Goal: Connect with others: Ask a question

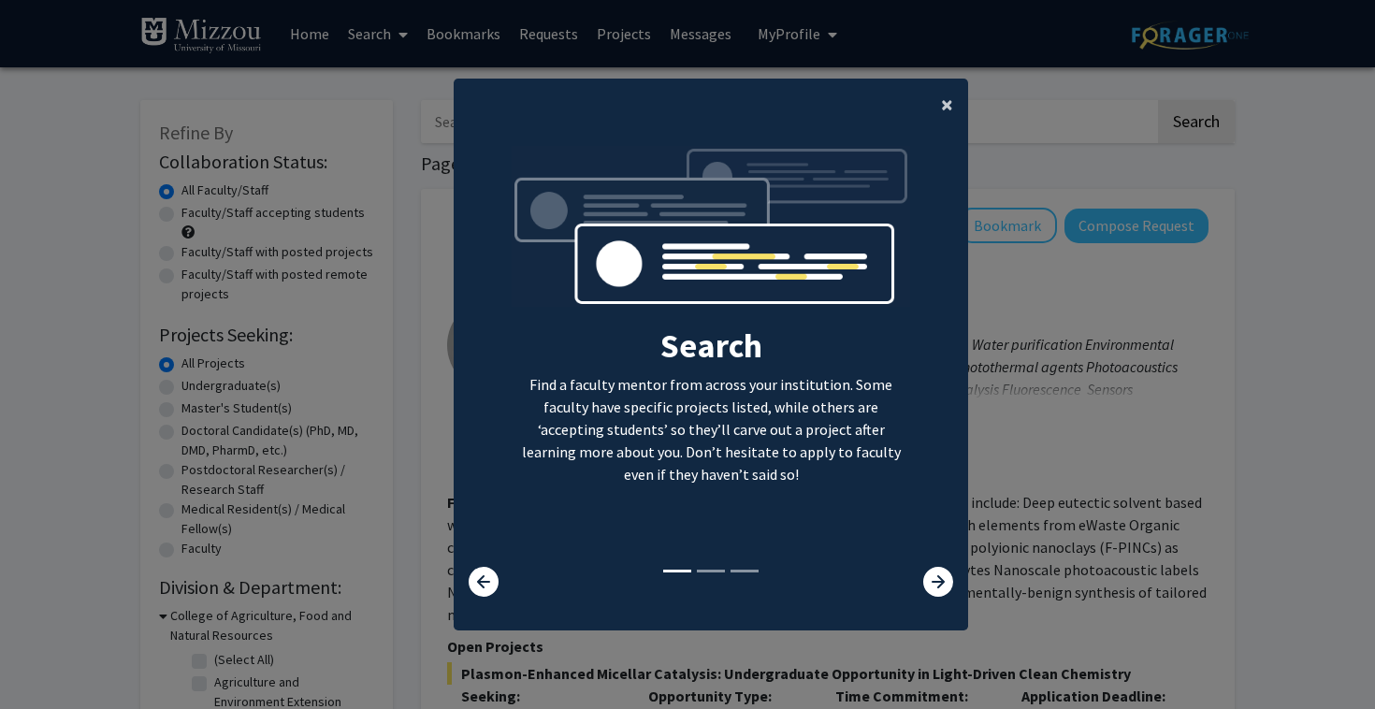
click at [953, 92] on button "×" at bounding box center [947, 105] width 42 height 52
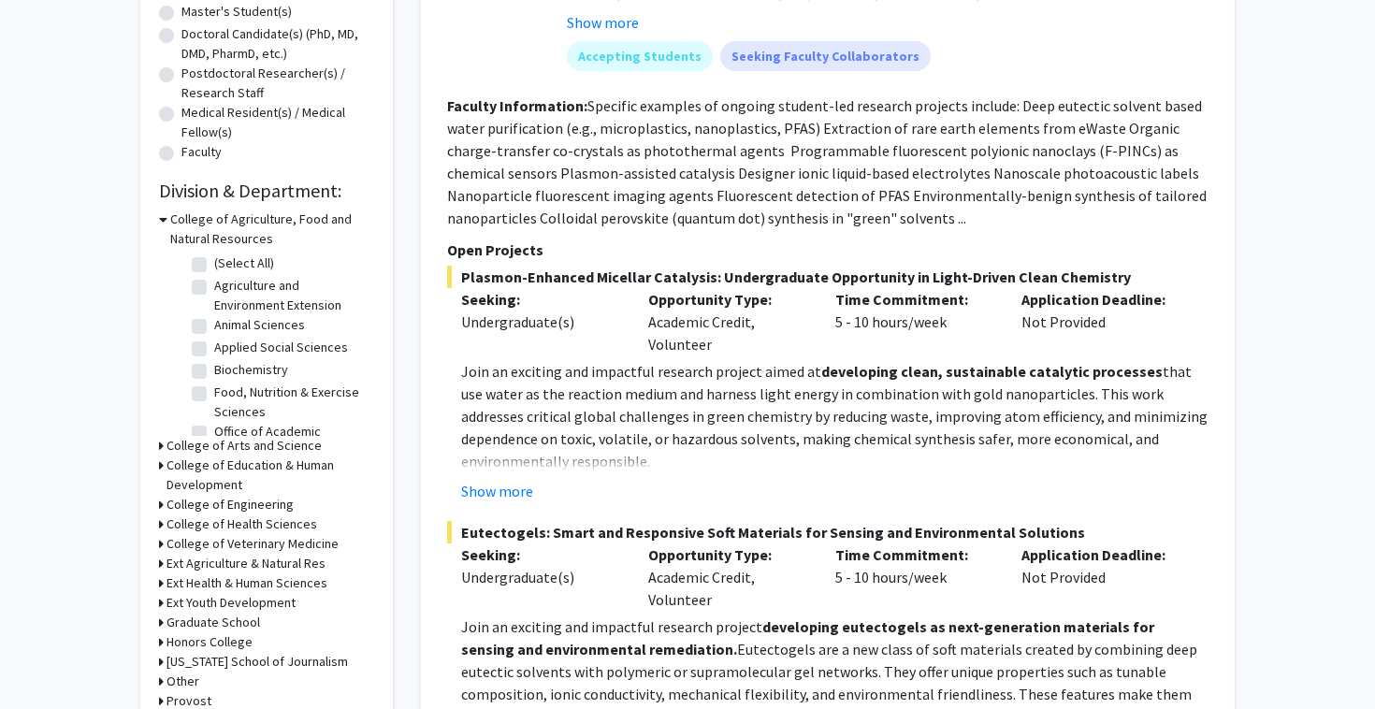
scroll to position [402, 0]
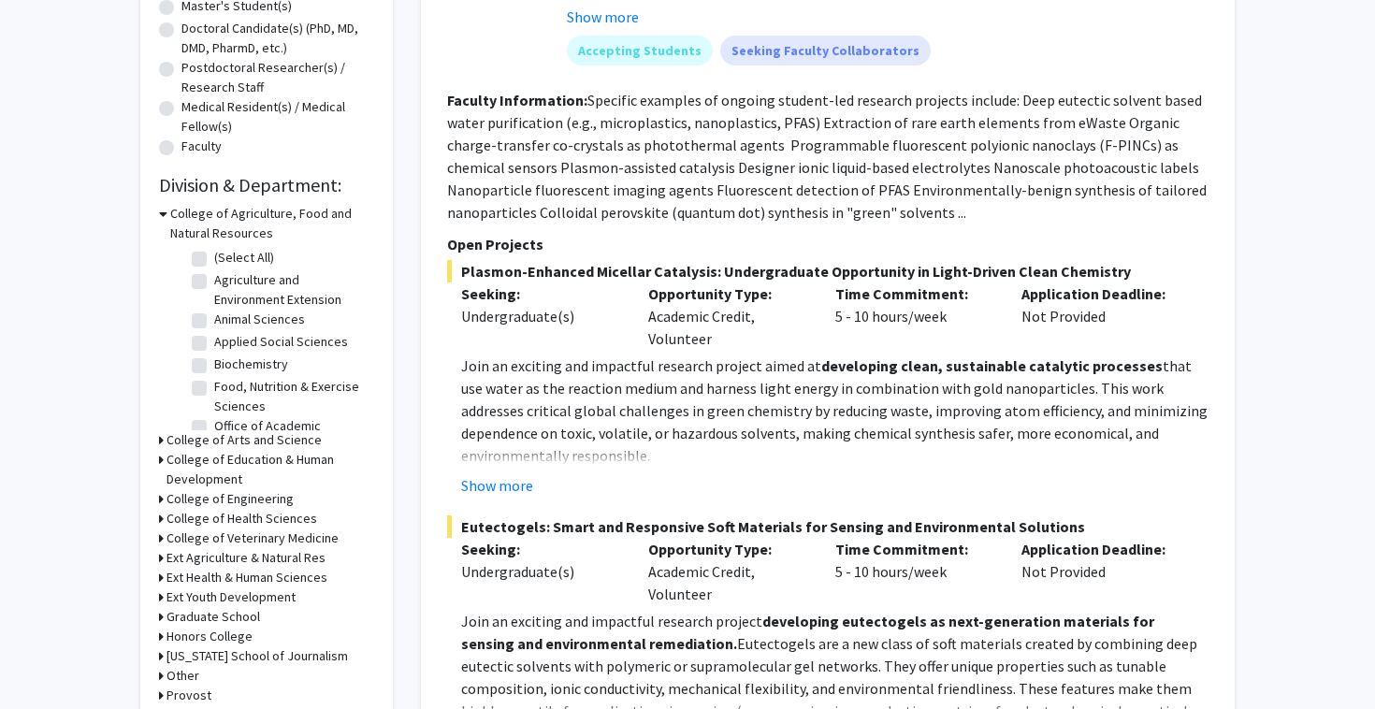
click at [228, 442] on h3 "College of Arts and Science" at bounding box center [244, 440] width 155 height 20
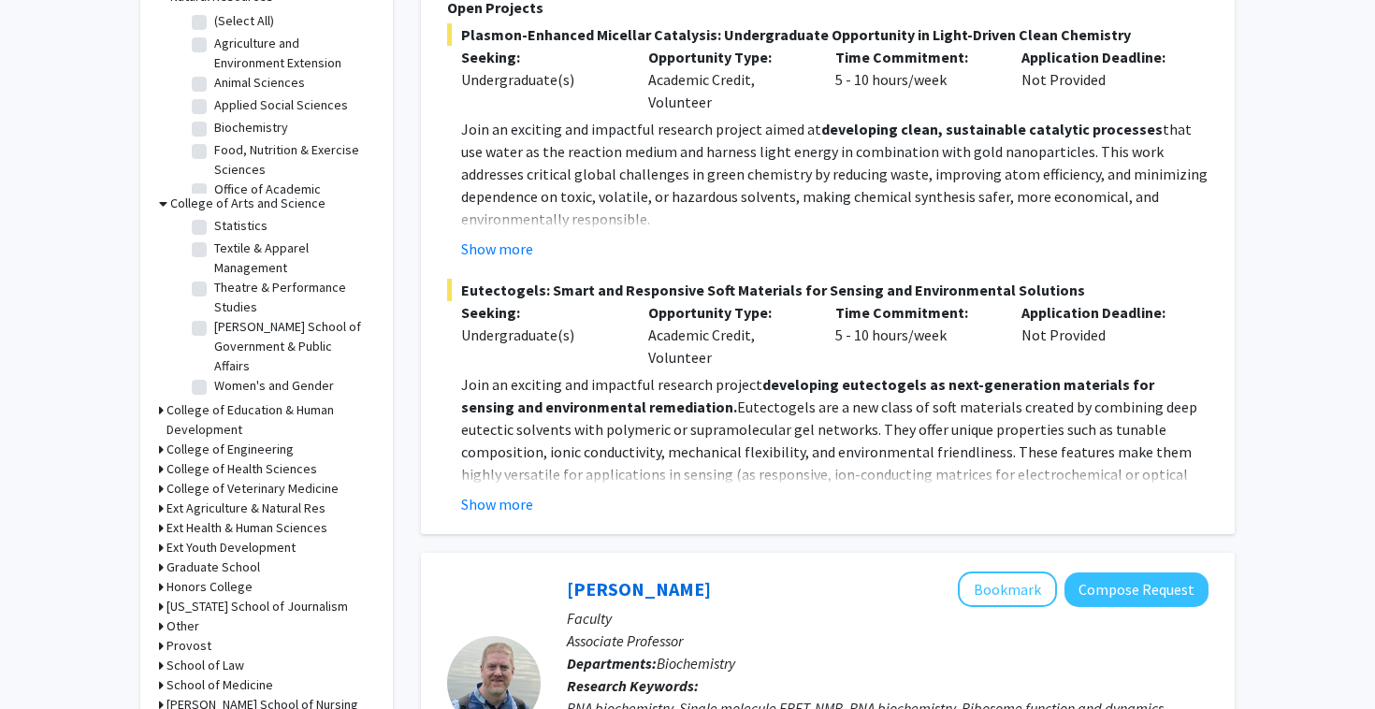
scroll to position [640, 0]
click at [229, 526] on h3 "Ext Health & Human Sciences" at bounding box center [247, 527] width 161 height 20
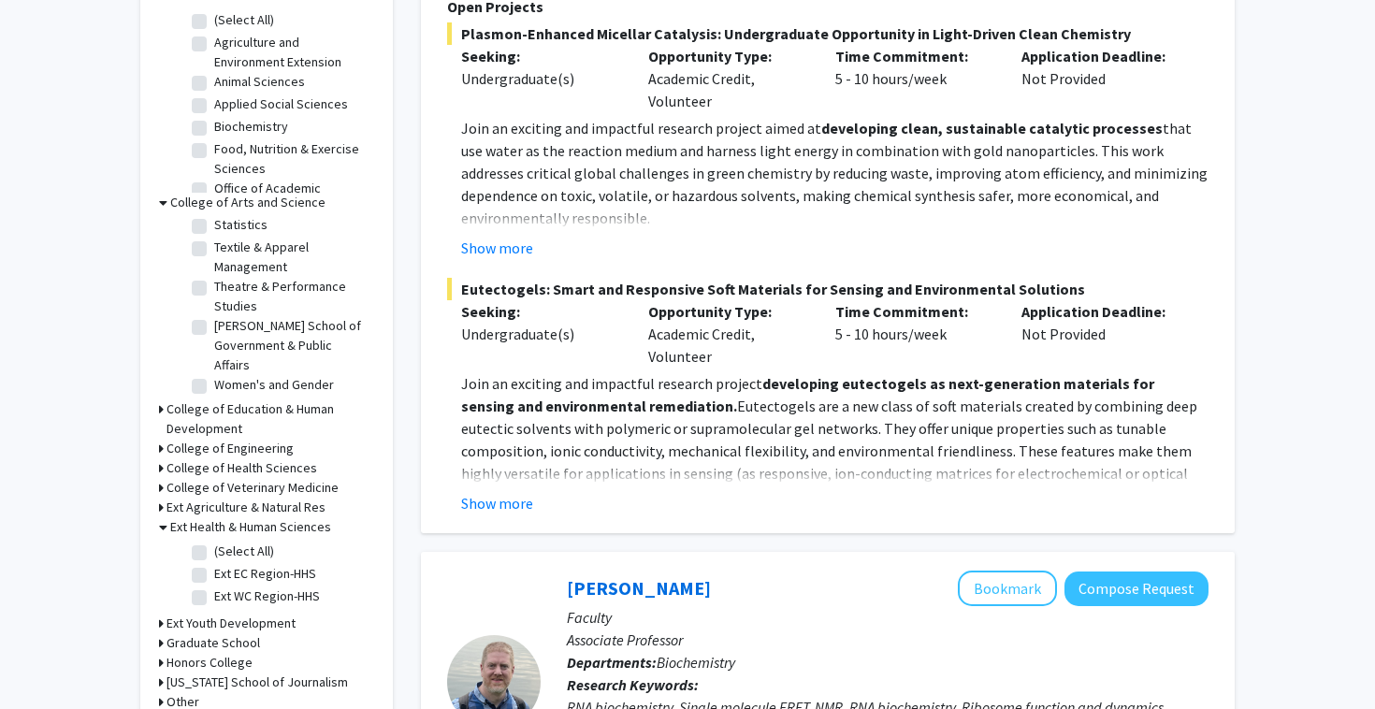
click at [226, 526] on h3 "Ext Health & Human Sciences" at bounding box center [250, 527] width 161 height 20
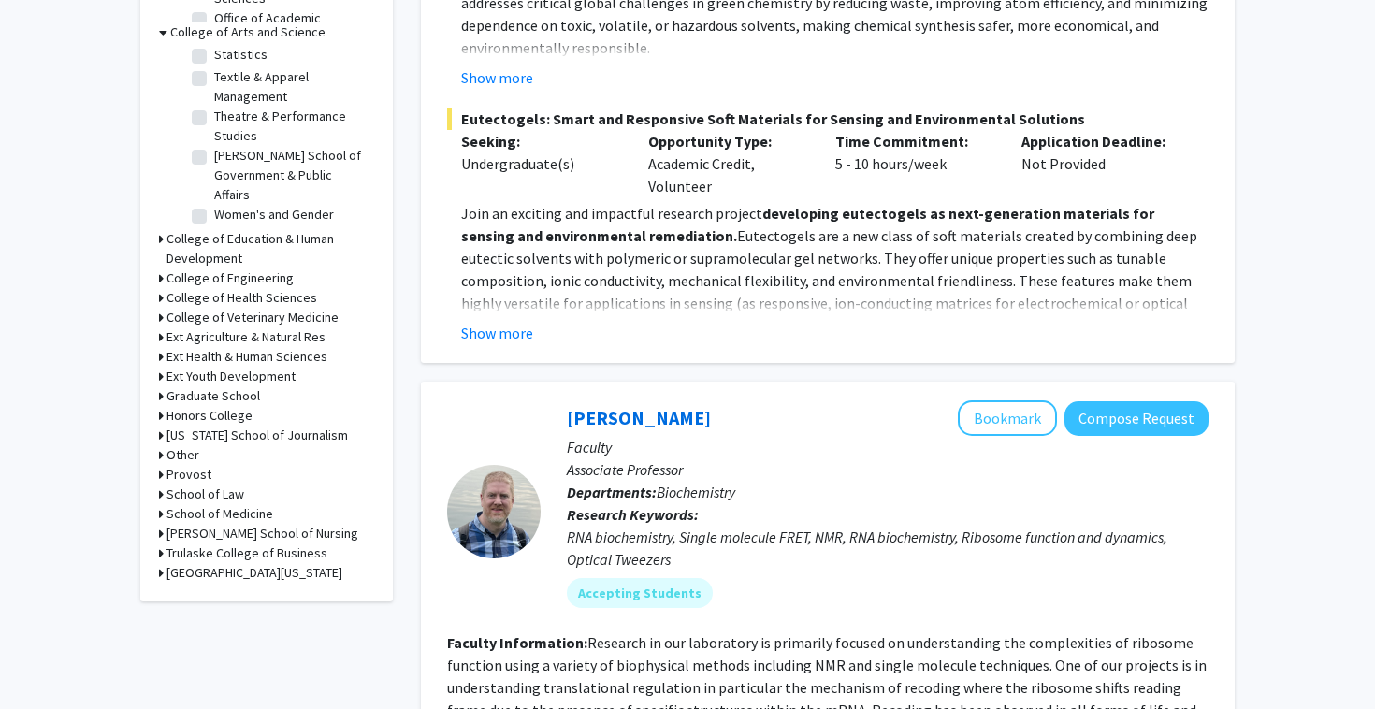
scroll to position [830, 0]
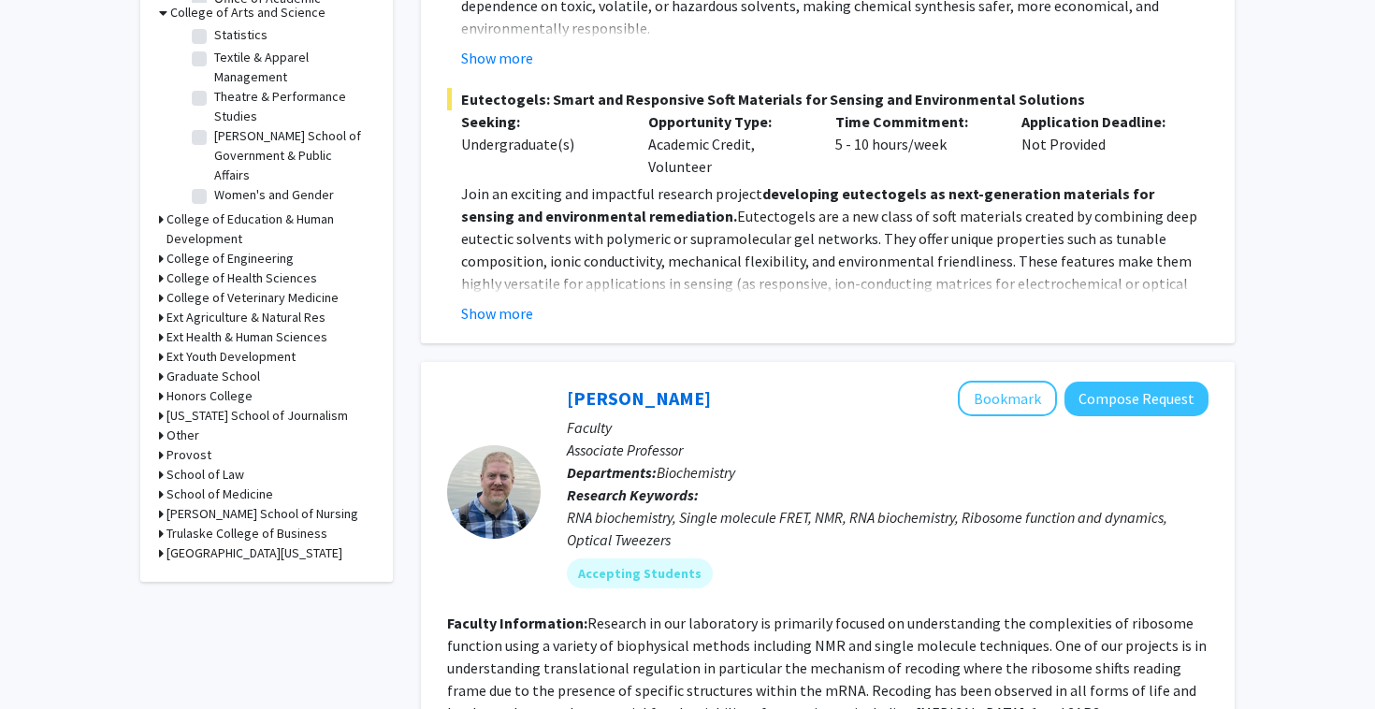
click at [229, 419] on h3 "[US_STATE] School of Journalism" at bounding box center [257, 416] width 181 height 20
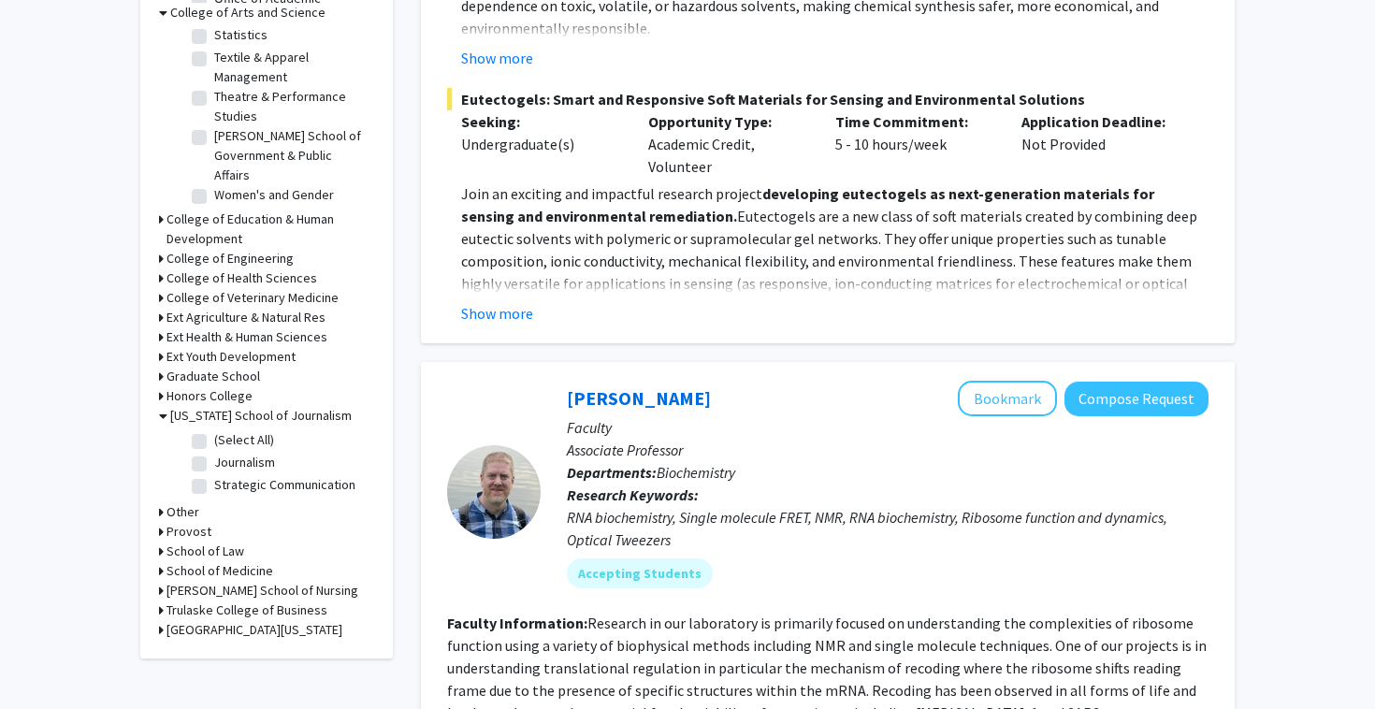
click at [229, 419] on h3 "[US_STATE] School of Journalism" at bounding box center [260, 416] width 181 height 20
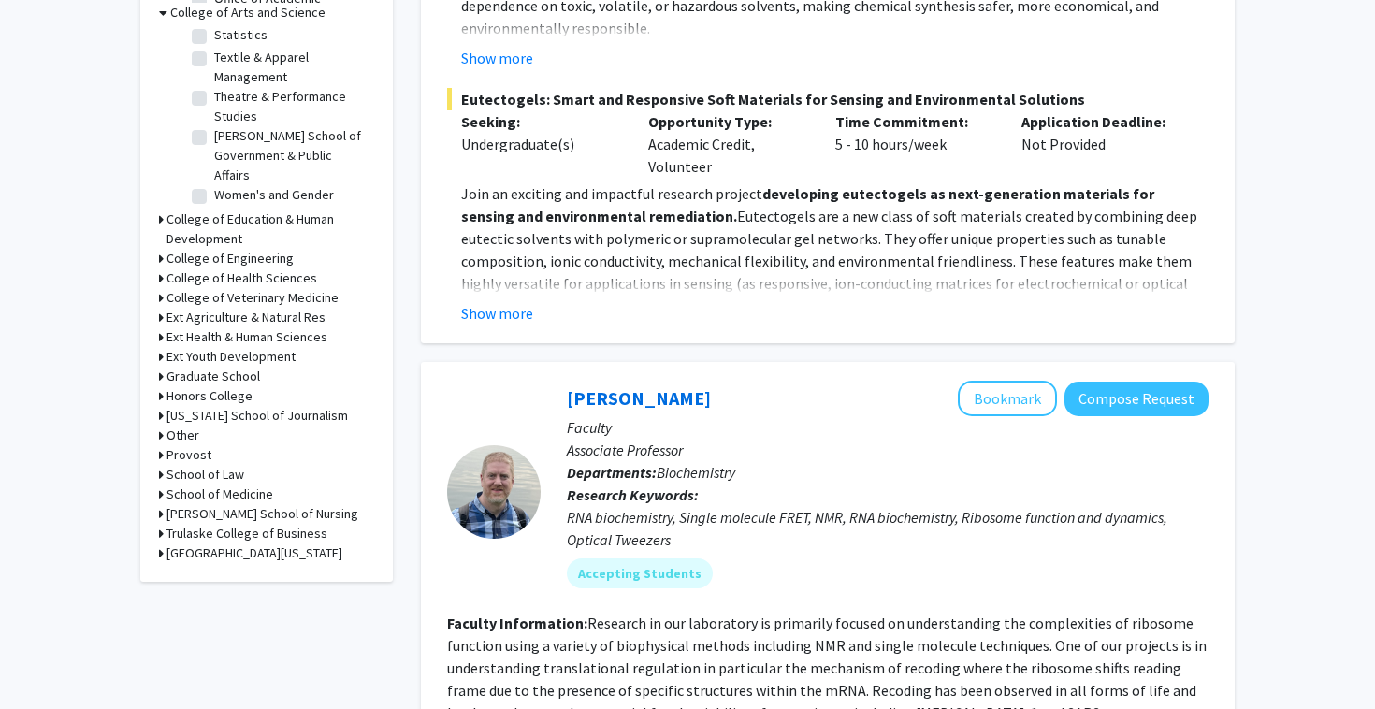
click at [183, 437] on h3 "Other" at bounding box center [183, 436] width 33 height 20
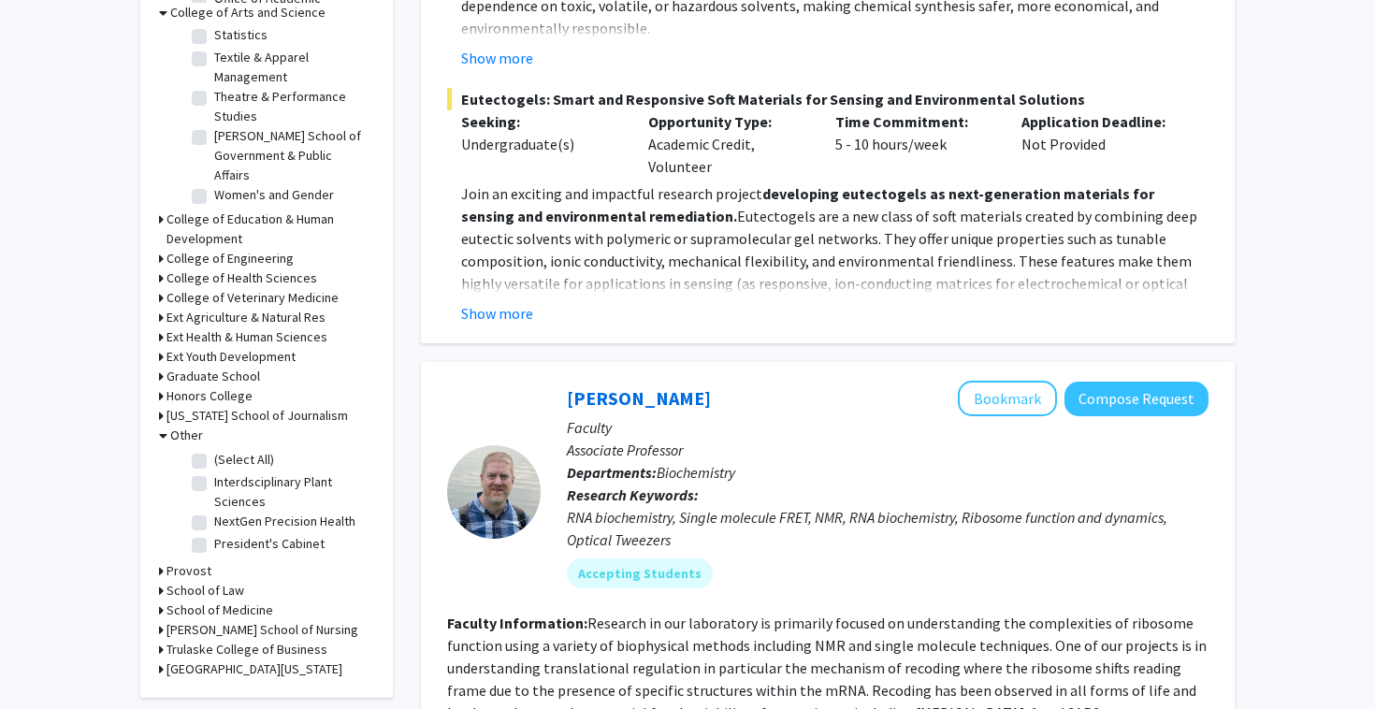
click at [183, 437] on h3 "Other" at bounding box center [186, 436] width 33 height 20
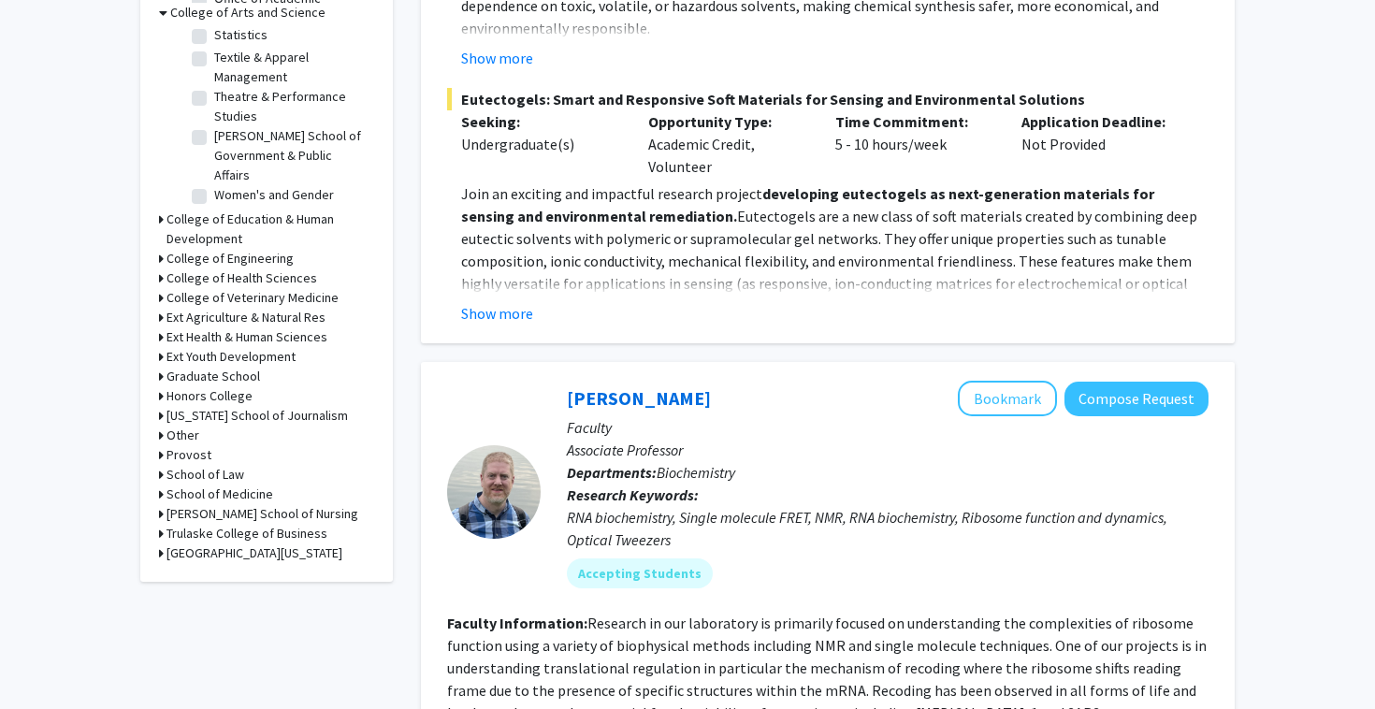
click at [236, 243] on h3 "College of Education & Human Development" at bounding box center [271, 229] width 208 height 39
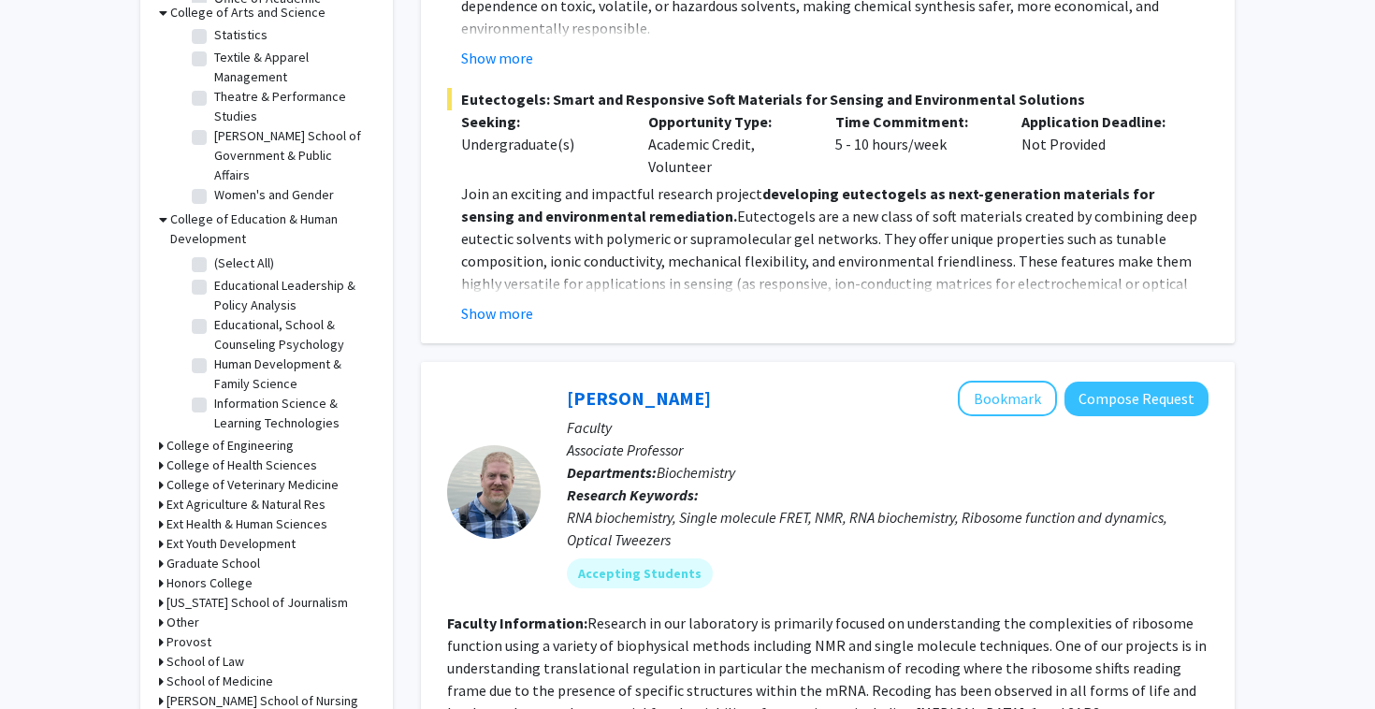
click at [237, 242] on h3 "College of Education & Human Development" at bounding box center [272, 229] width 204 height 39
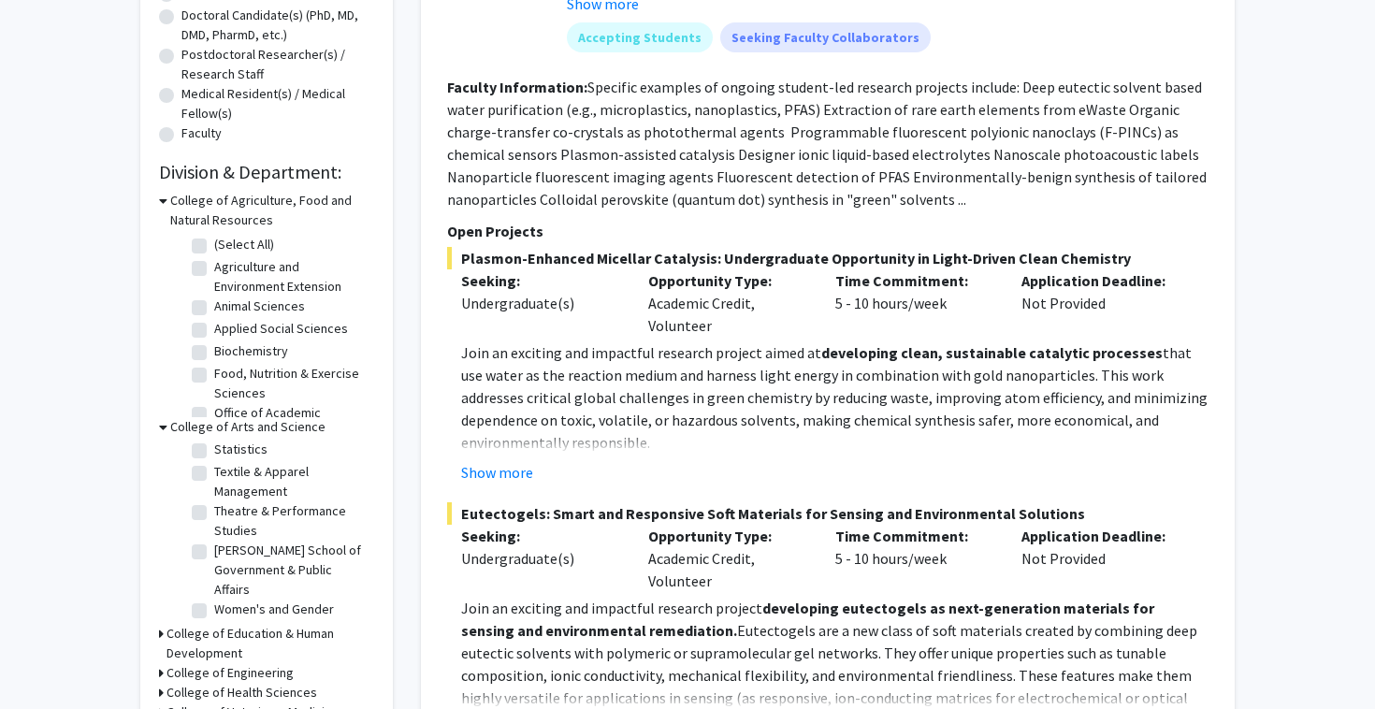
scroll to position [0, 0]
click at [240, 207] on h3 "College of Agriculture, Food and Natural Resources" at bounding box center [272, 210] width 204 height 39
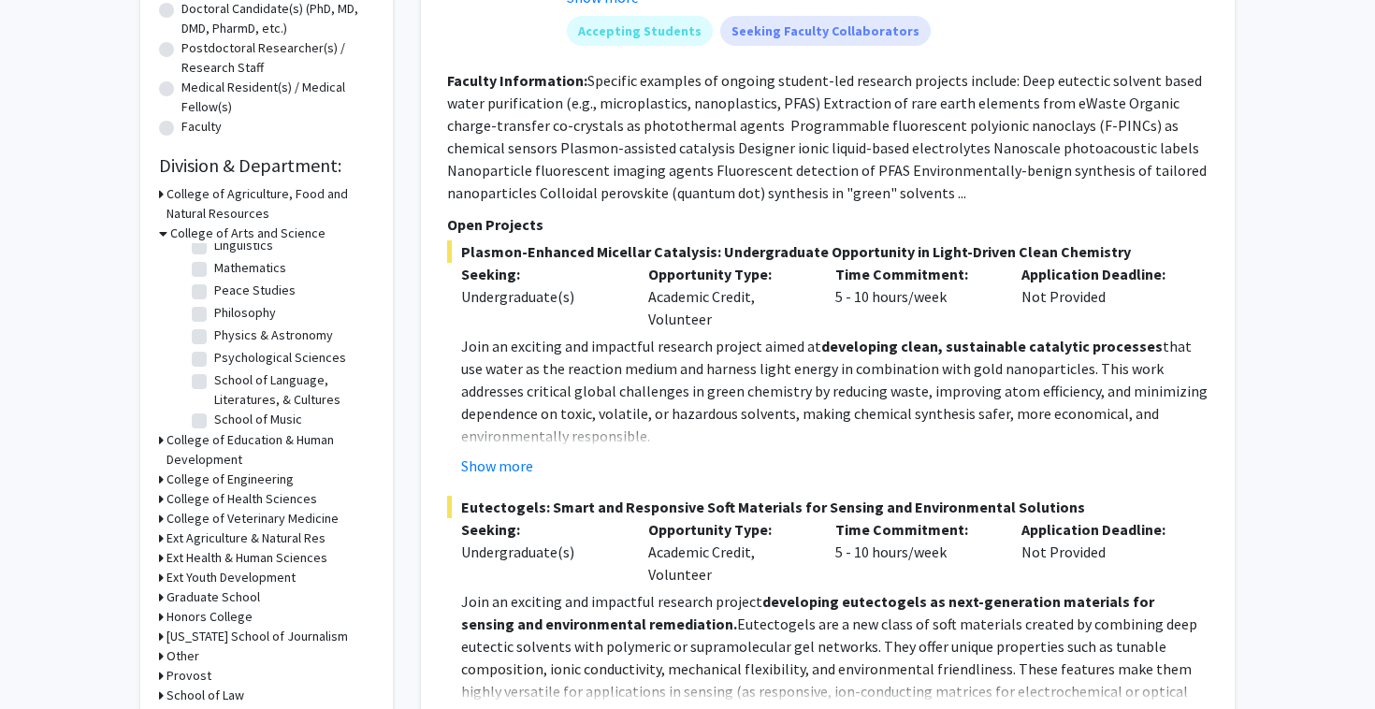
scroll to position [406, 0]
click at [214, 357] on label "Psychological Sciences" at bounding box center [280, 357] width 132 height 20
click at [214, 357] on input "Psychological Sciences" at bounding box center [220, 353] width 12 height 12
checkbox input "true"
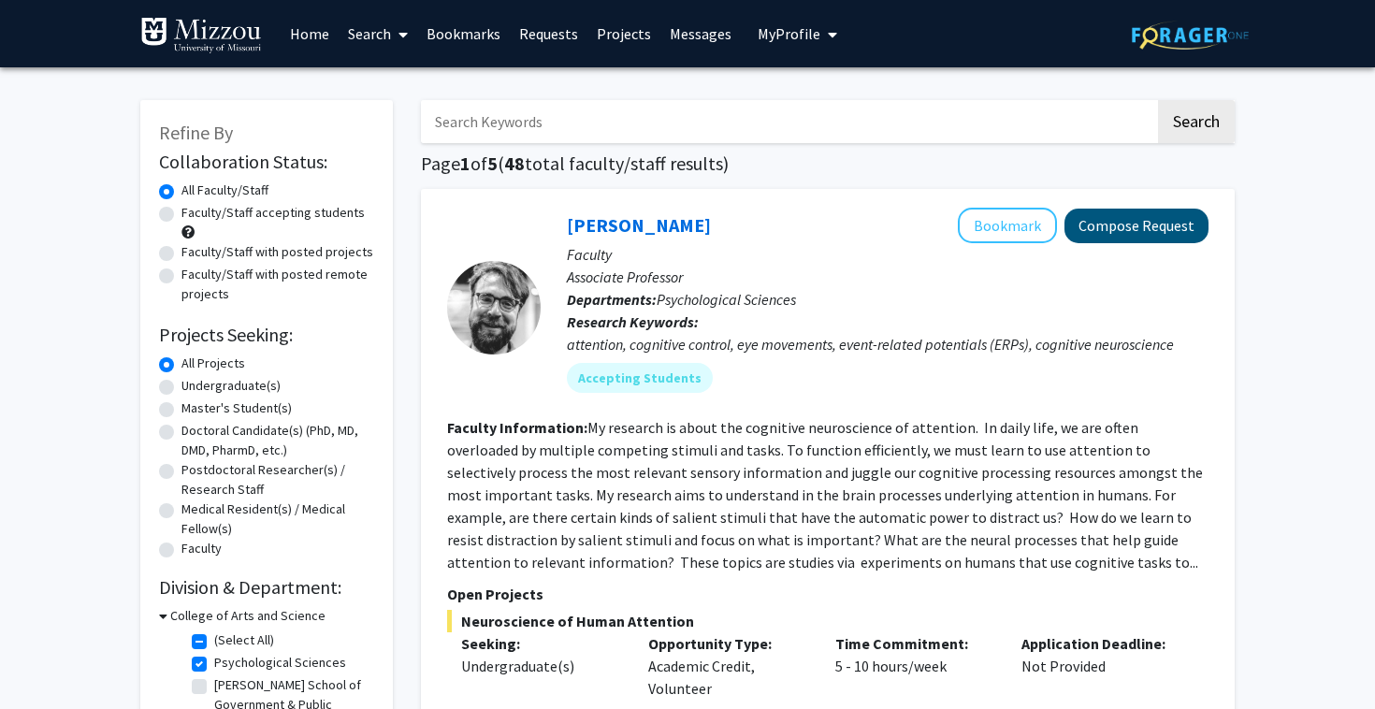
click at [1110, 231] on button "Compose Request" at bounding box center [1137, 226] width 144 height 35
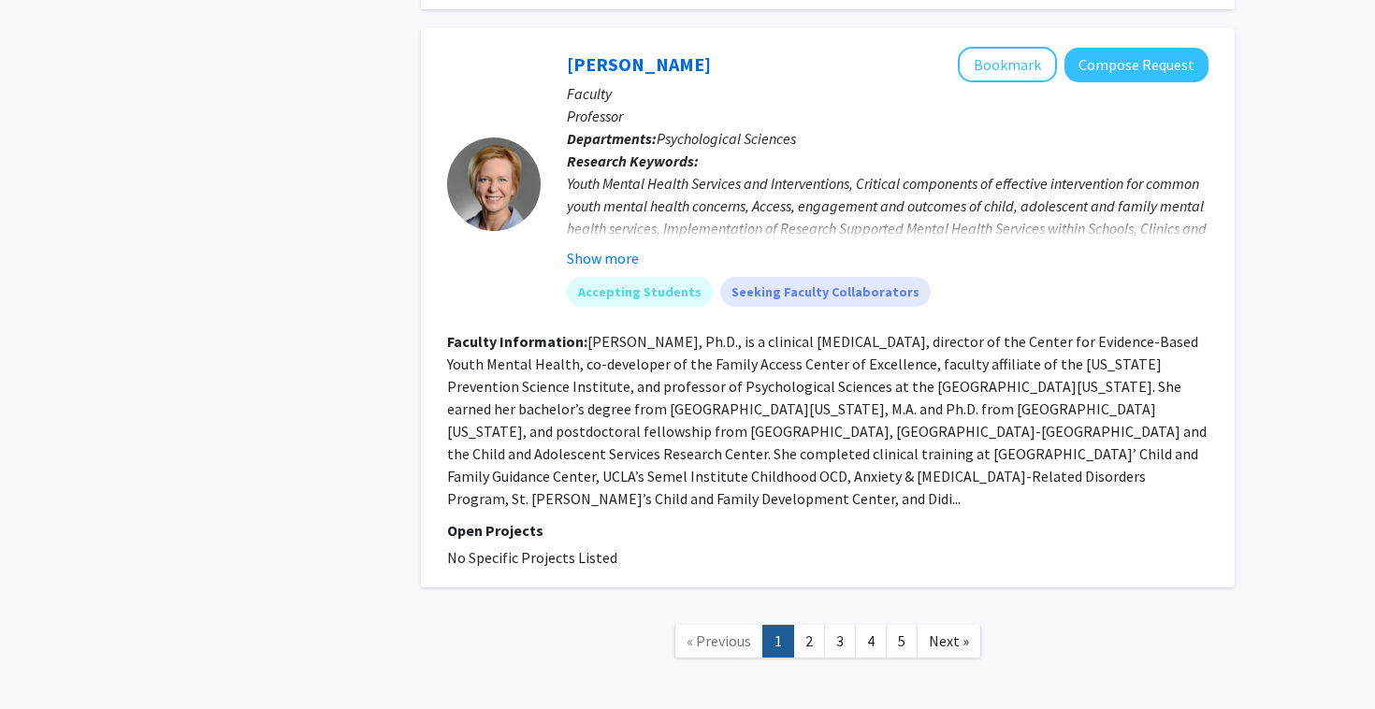
scroll to position [4944, 0]
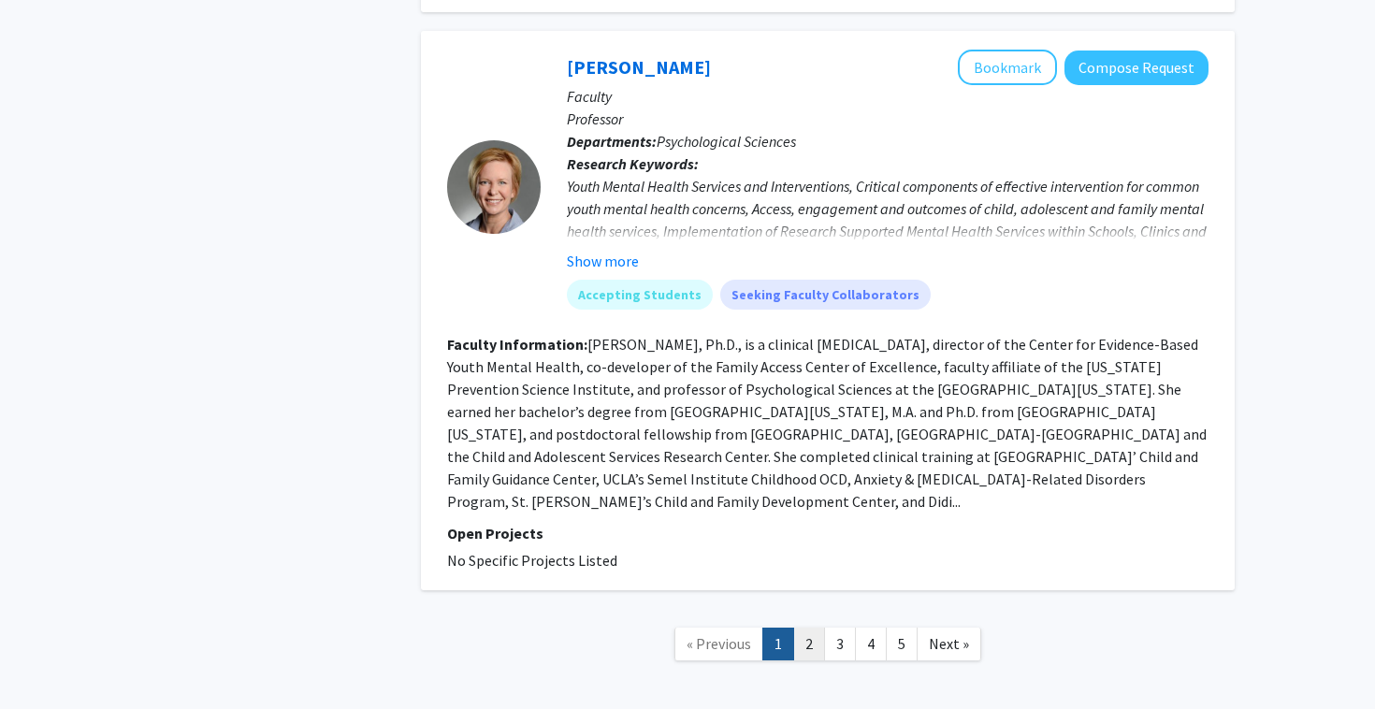
click at [819, 628] on link "2" at bounding box center [809, 644] width 32 height 33
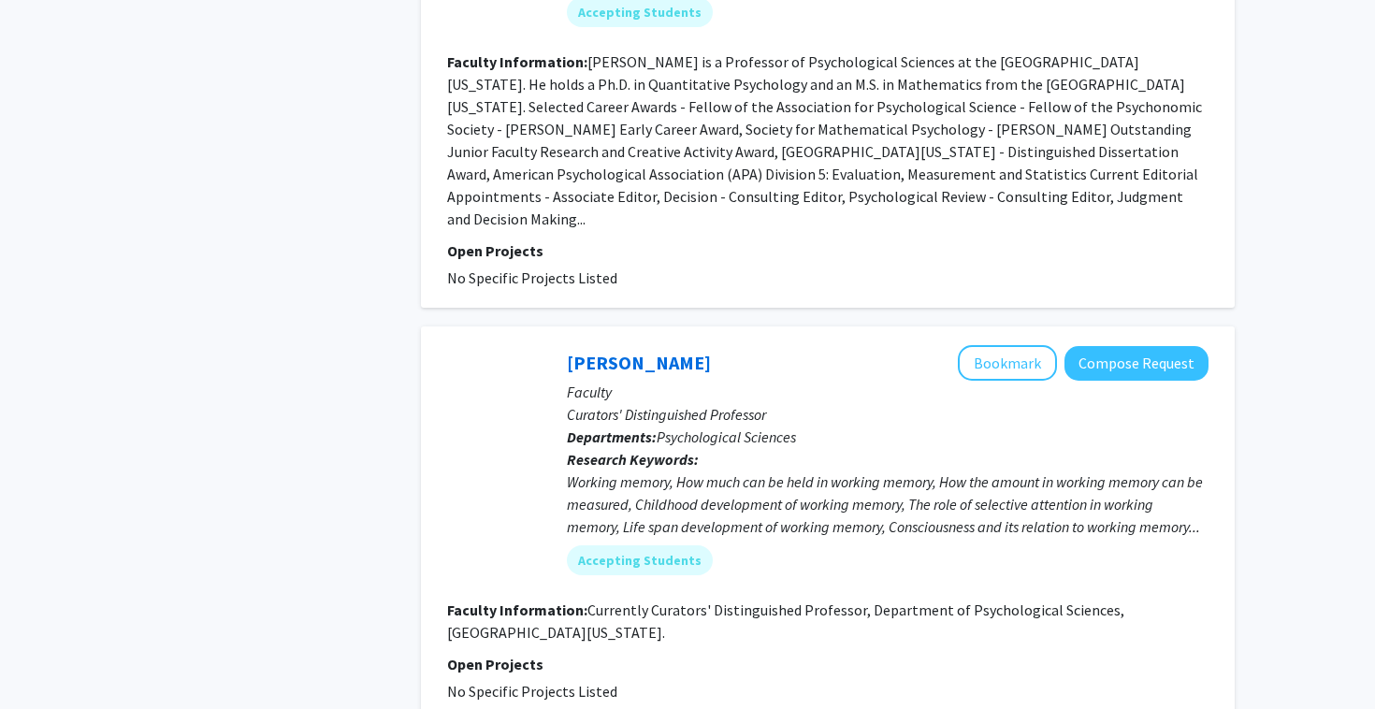
scroll to position [1571, 0]
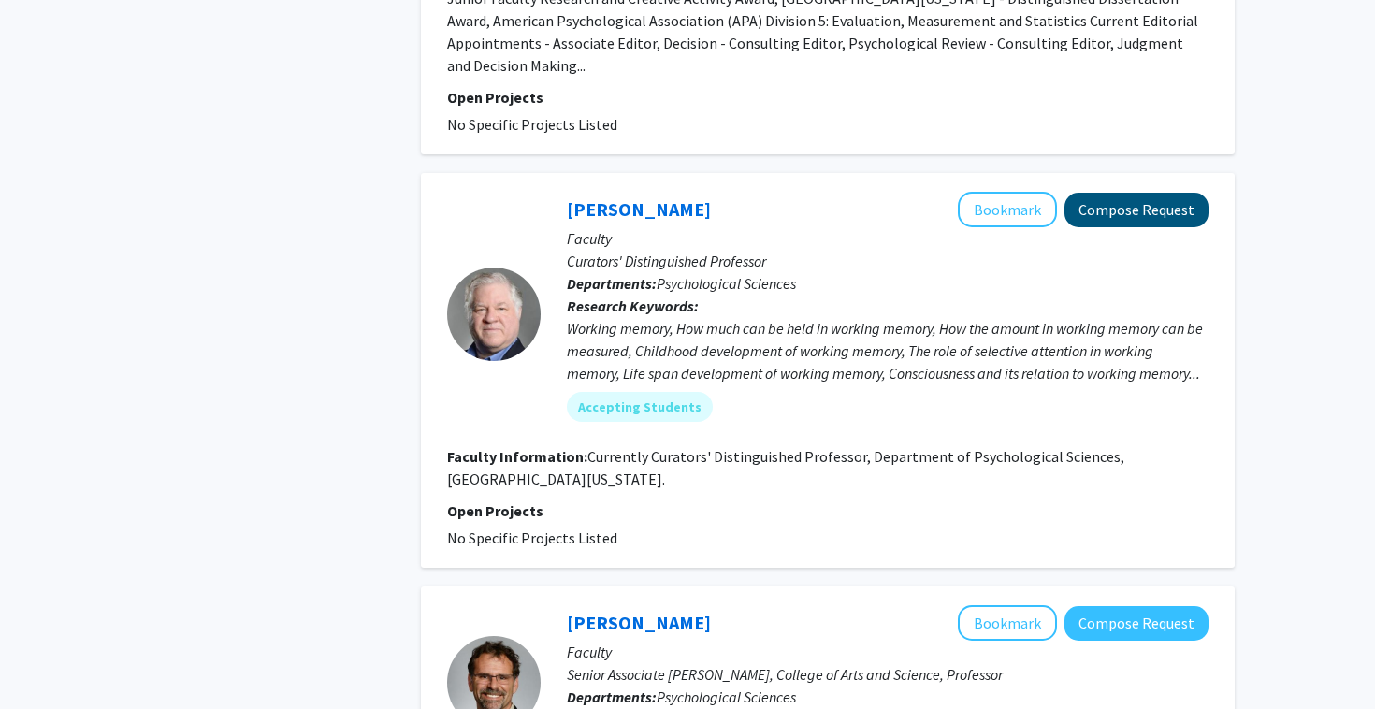
click at [1134, 193] on button "Compose Request" at bounding box center [1137, 210] width 144 height 35
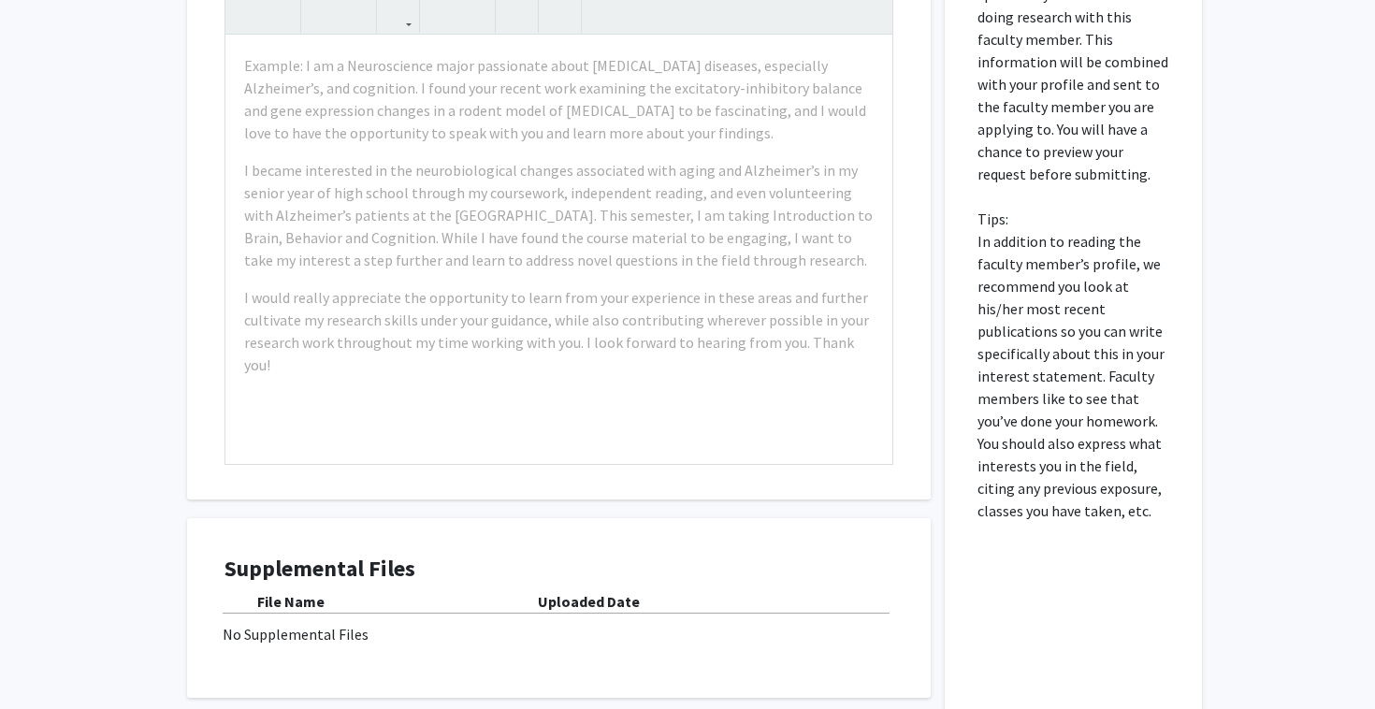
scroll to position [543, 0]
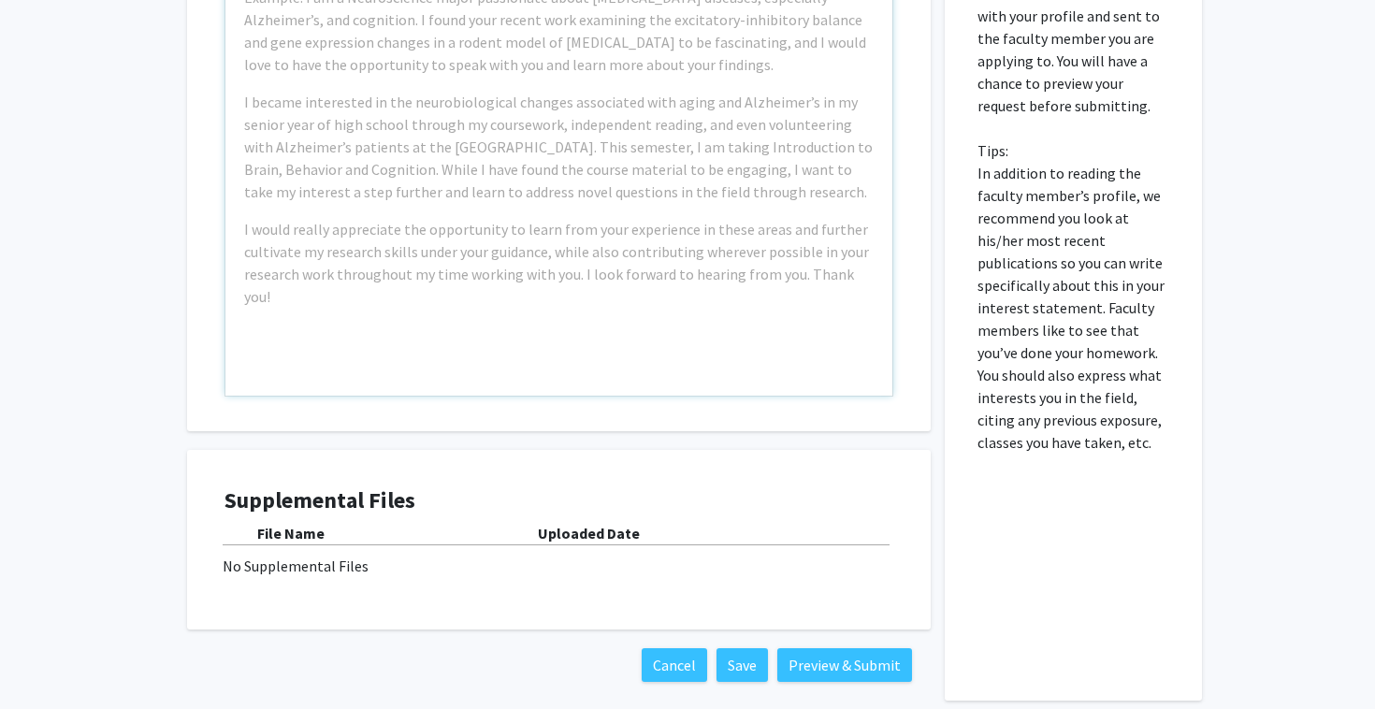
click at [698, 357] on div "Example: I am a Neuroscience major passionate about [MEDICAL_DATA] diseases, es…" at bounding box center [558, 181] width 667 height 428
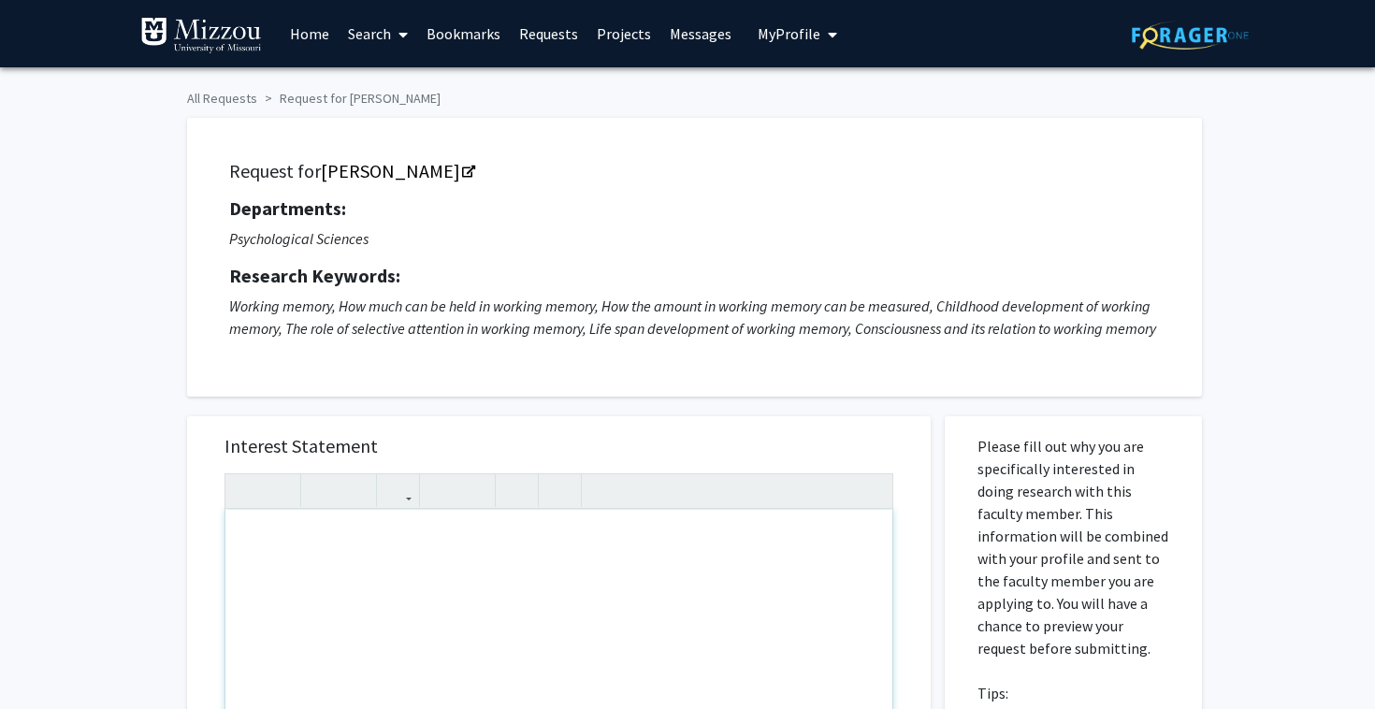
scroll to position [0, 0]
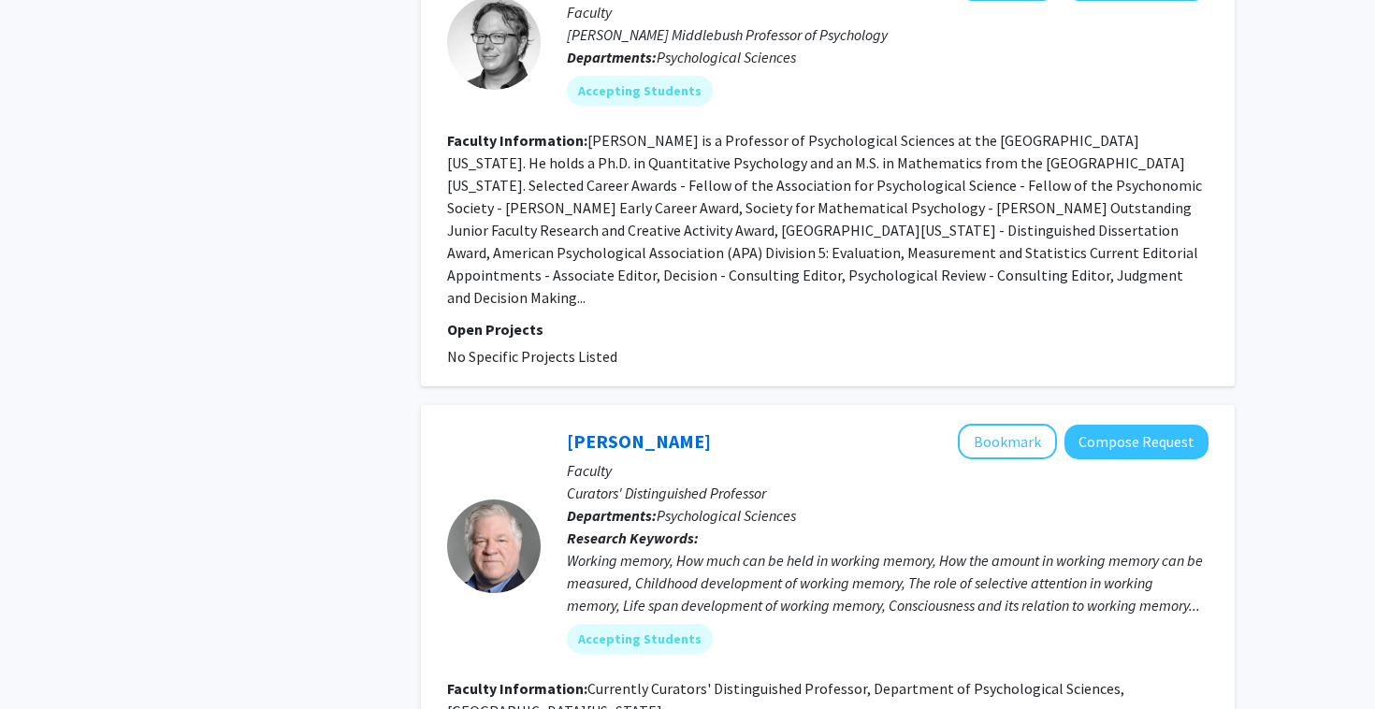
scroll to position [1354, 0]
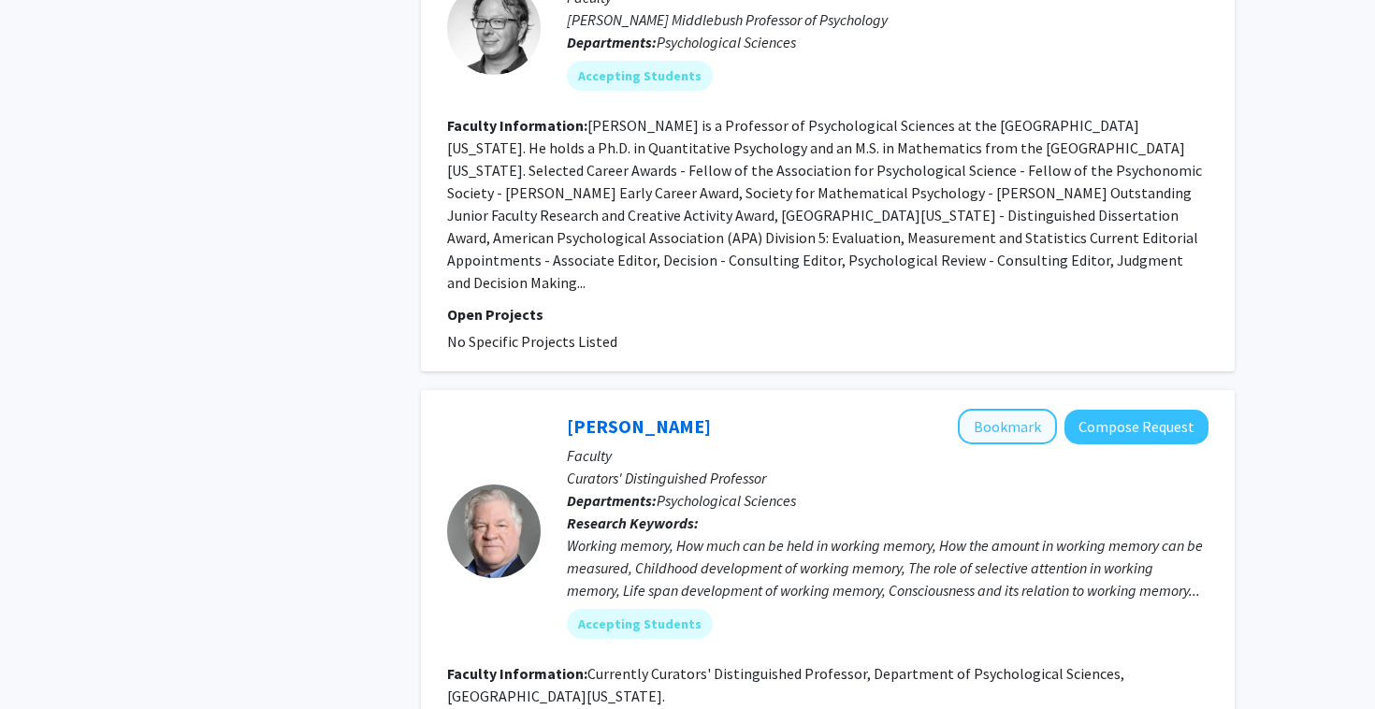
click at [996, 409] on button "Bookmark" at bounding box center [1007, 427] width 99 height 36
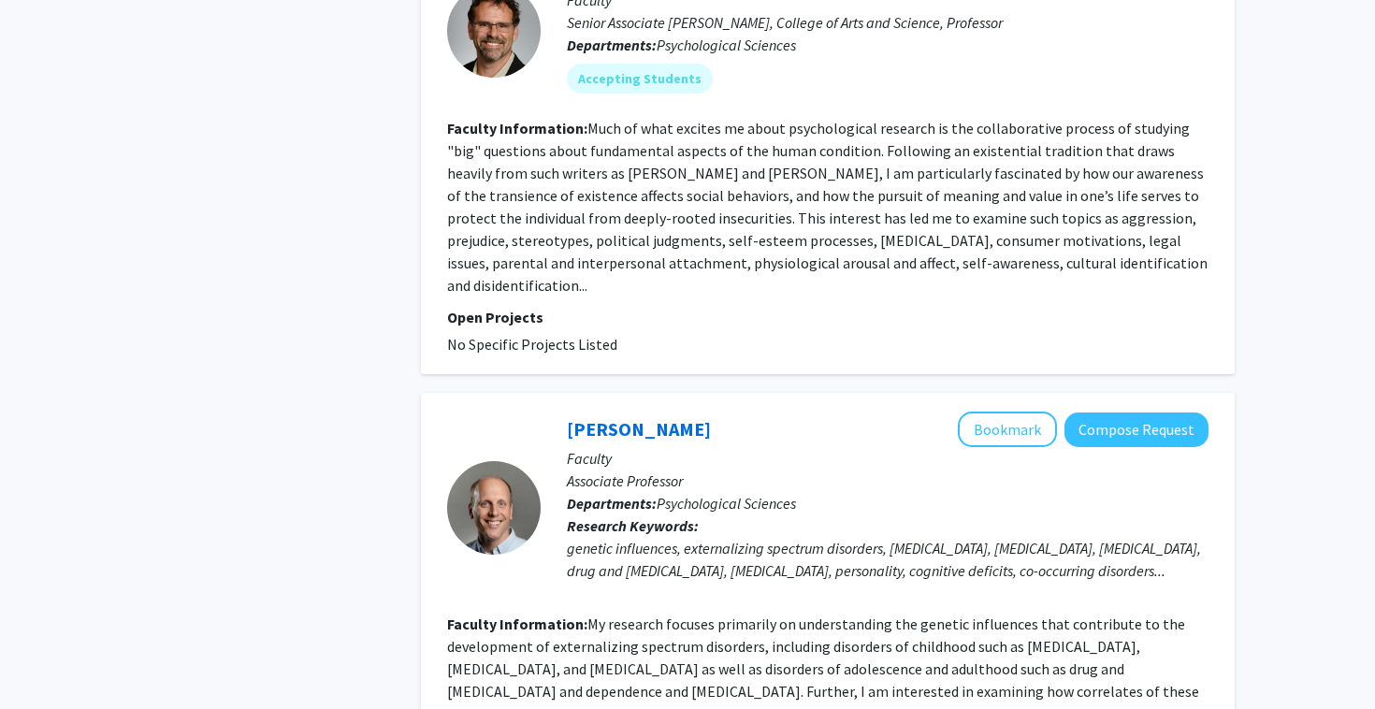
scroll to position [2230, 0]
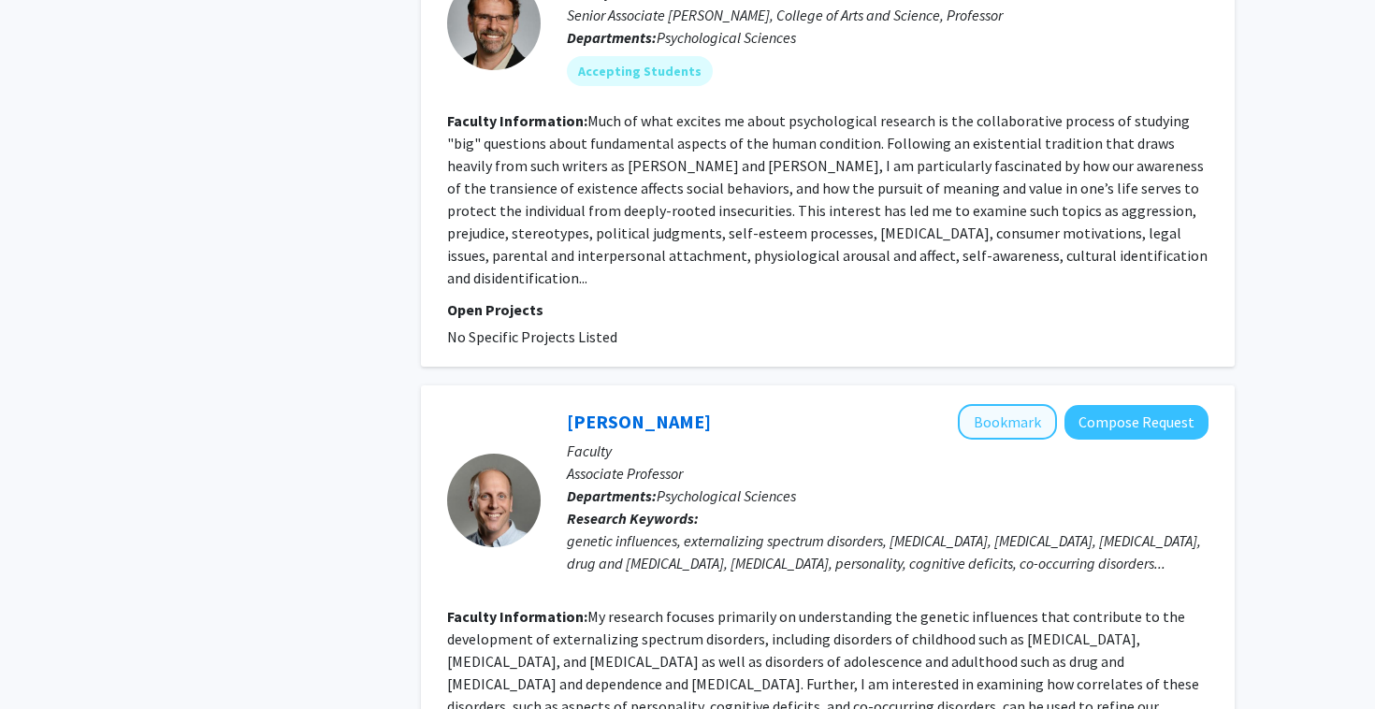
click at [1015, 404] on button "Bookmark" at bounding box center [1007, 422] width 99 height 36
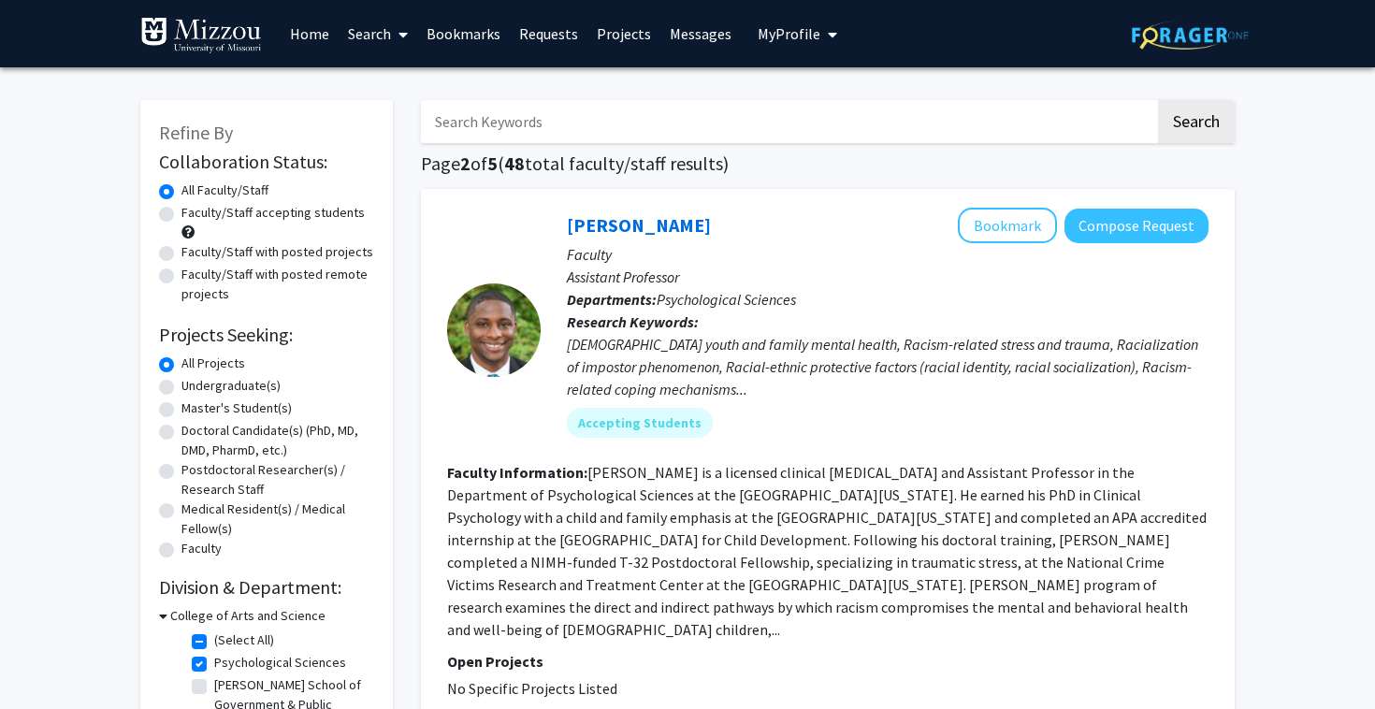
scroll to position [0, 0]
click at [618, 39] on link "Projects" at bounding box center [623, 33] width 73 height 65
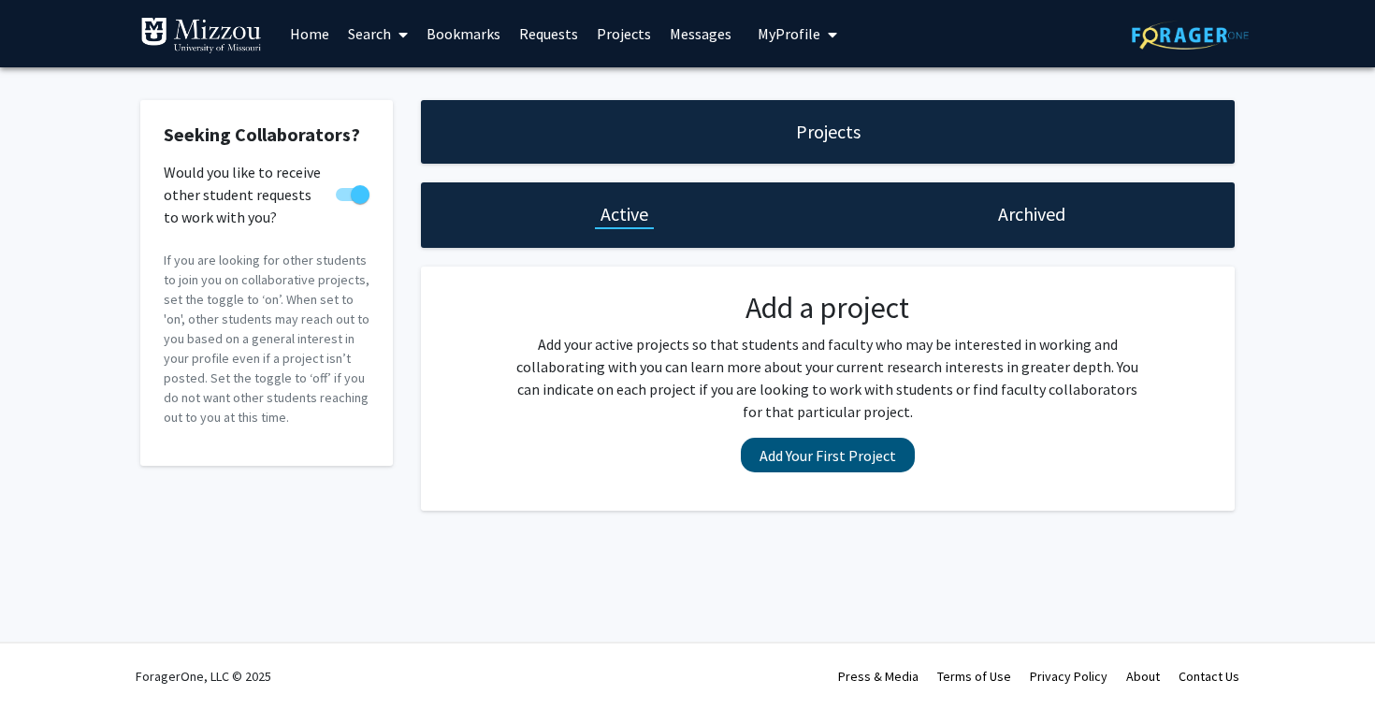
click at [805, 456] on button "Add Your First Project" at bounding box center [828, 455] width 174 height 35
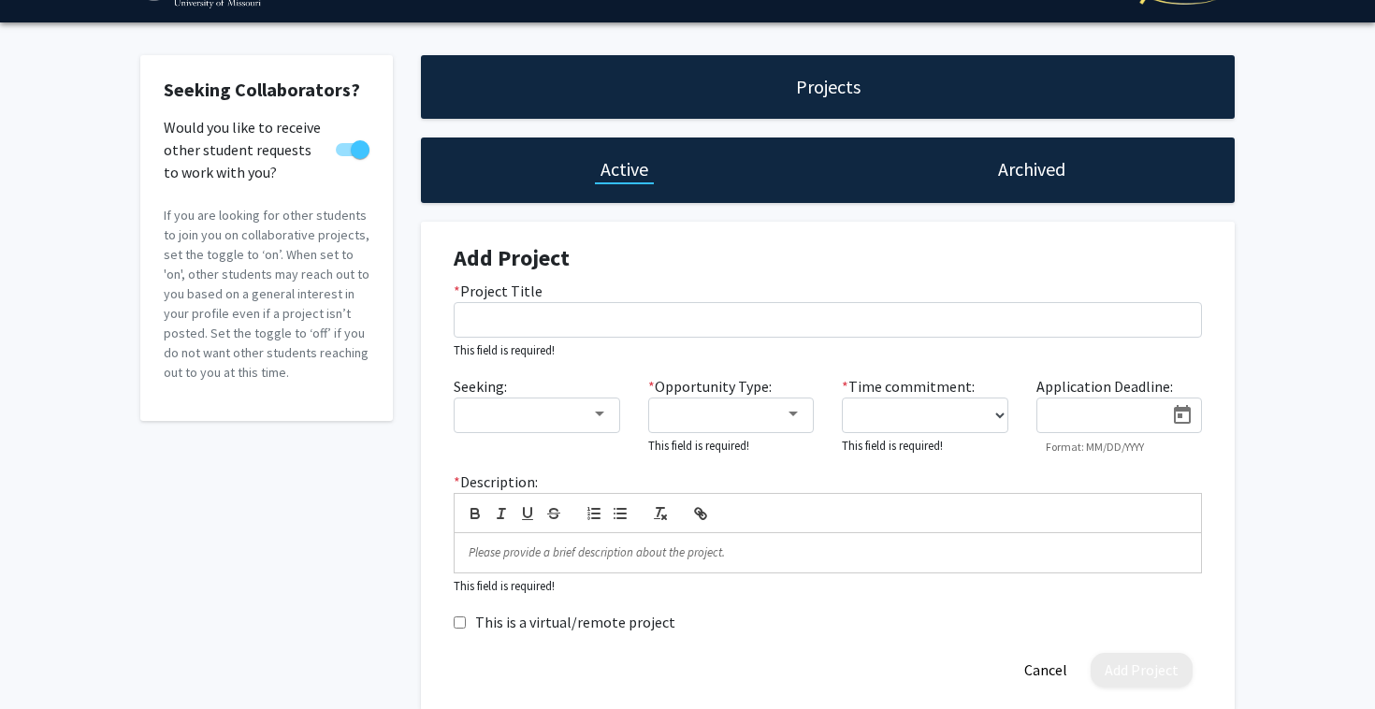
scroll to position [44, 0]
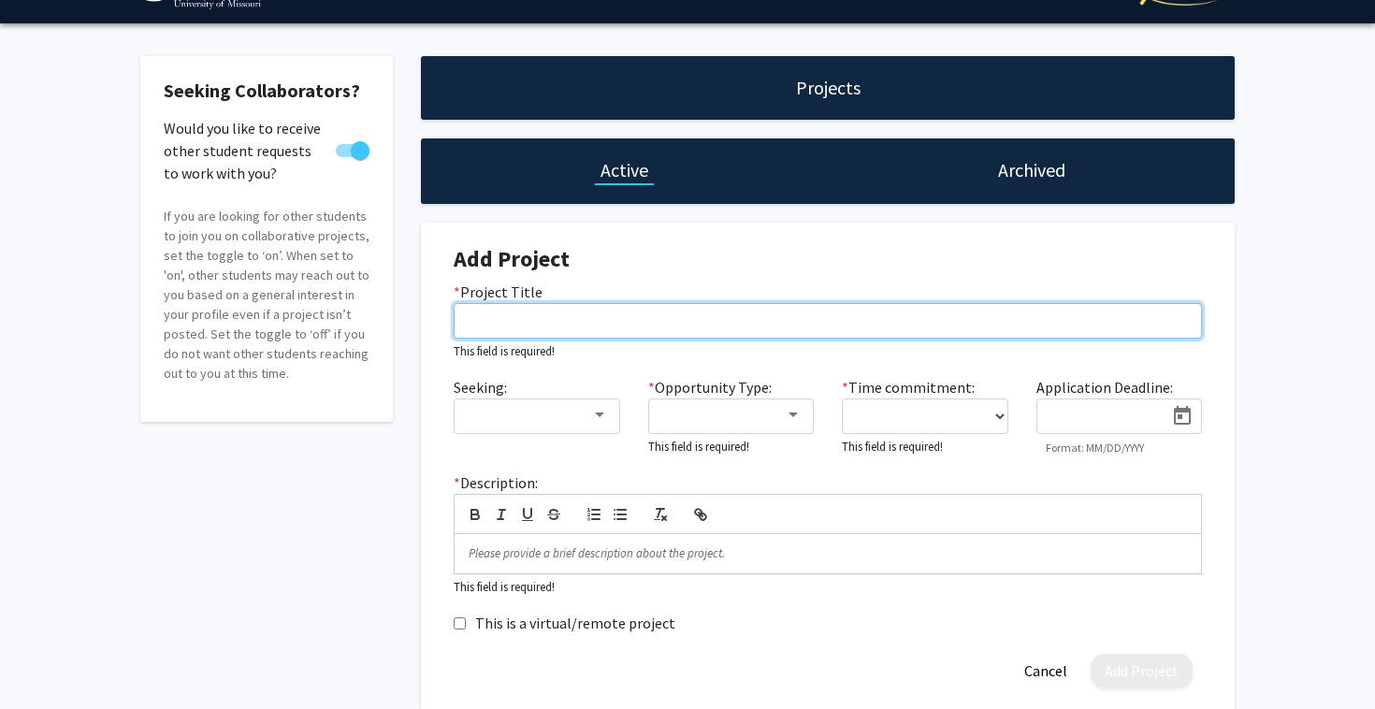
click at [697, 311] on input "* Project Title" at bounding box center [828, 321] width 748 height 36
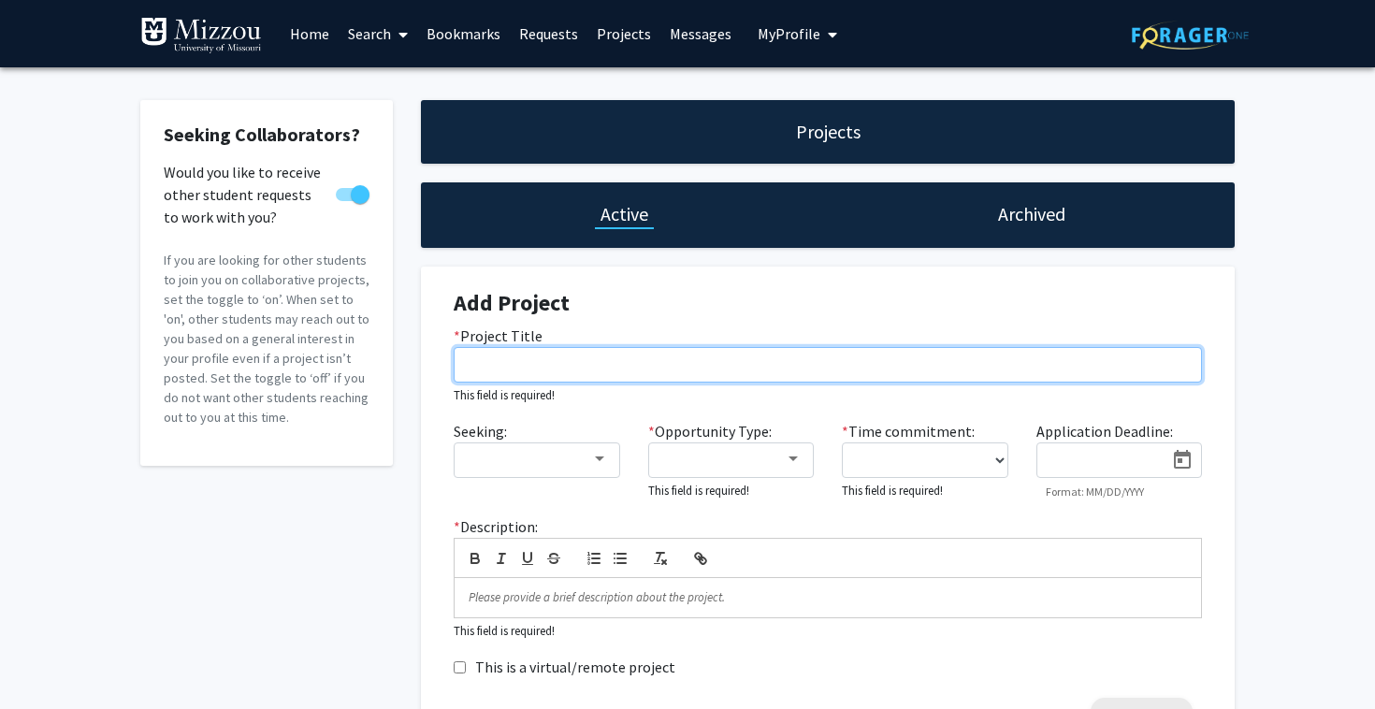
scroll to position [0, 0]
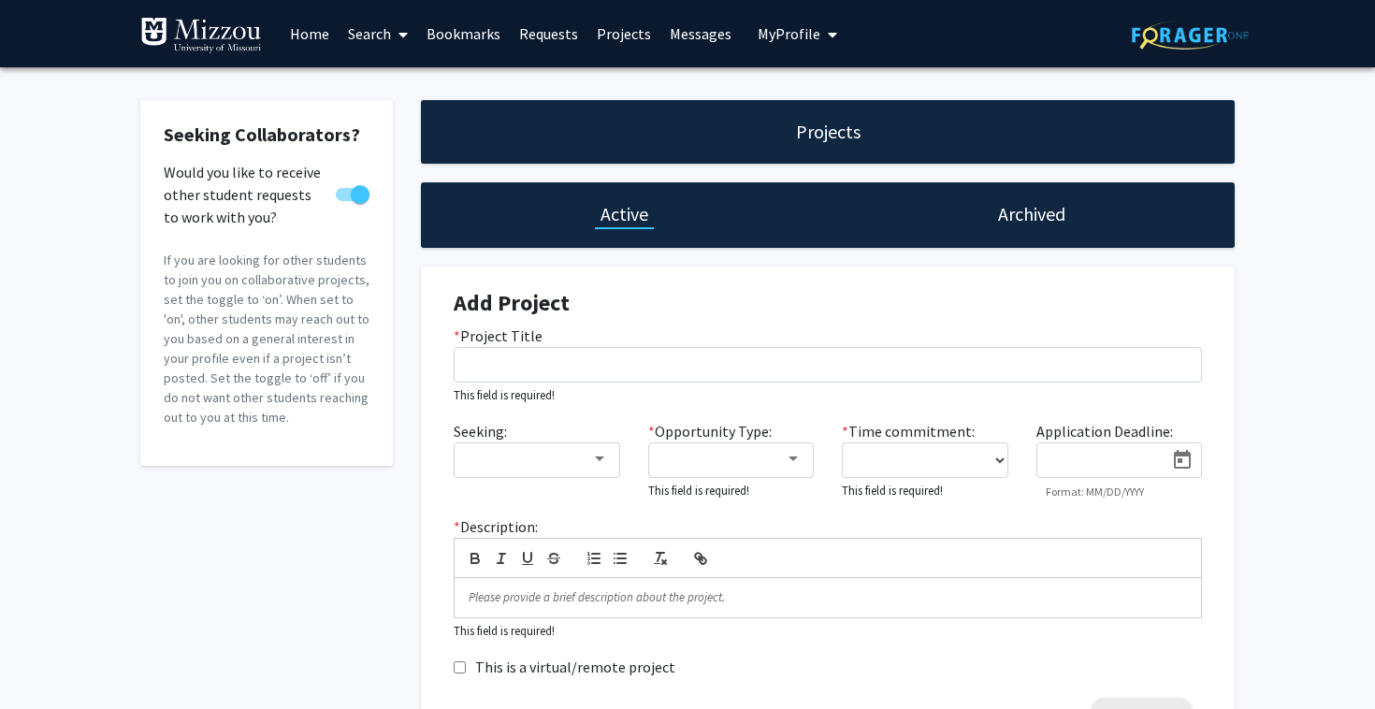
click at [1015, 218] on h1 "Archived" at bounding box center [1031, 214] width 67 height 26
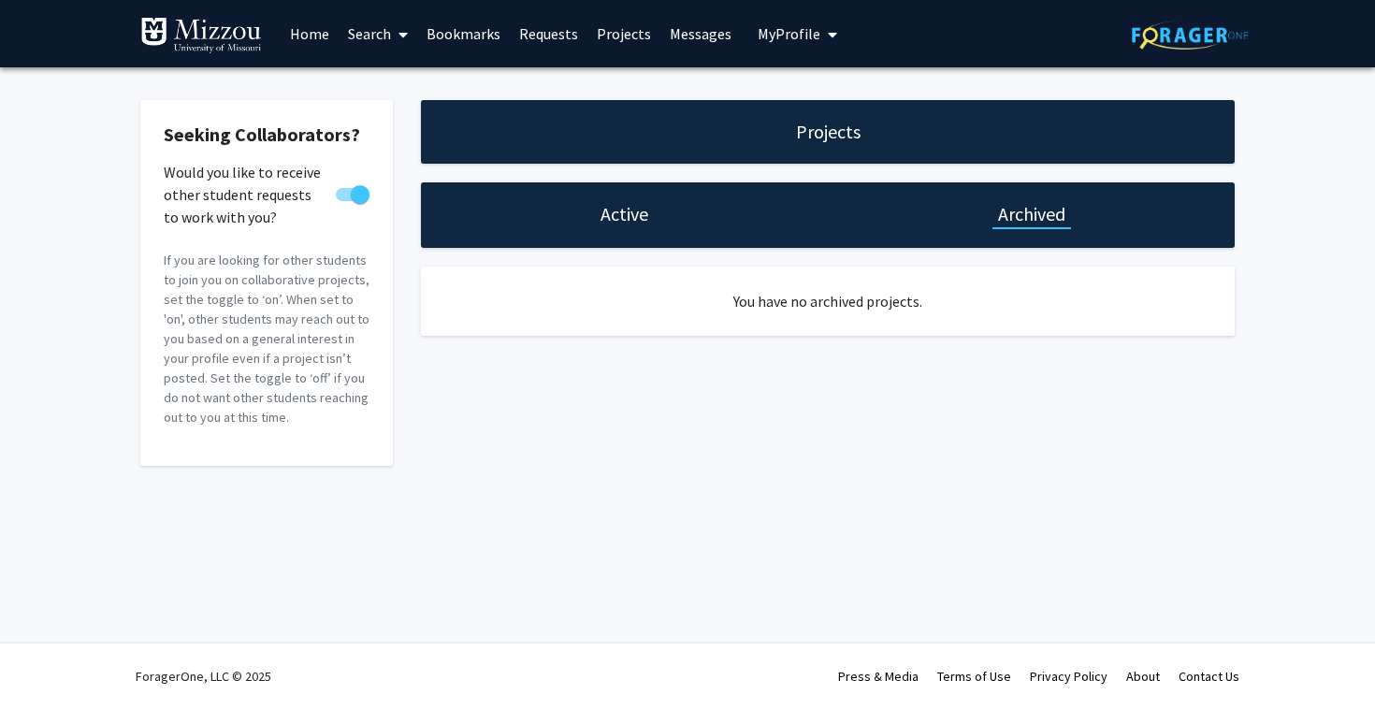
click at [644, 214] on h1 "Active" at bounding box center [625, 214] width 48 height 26
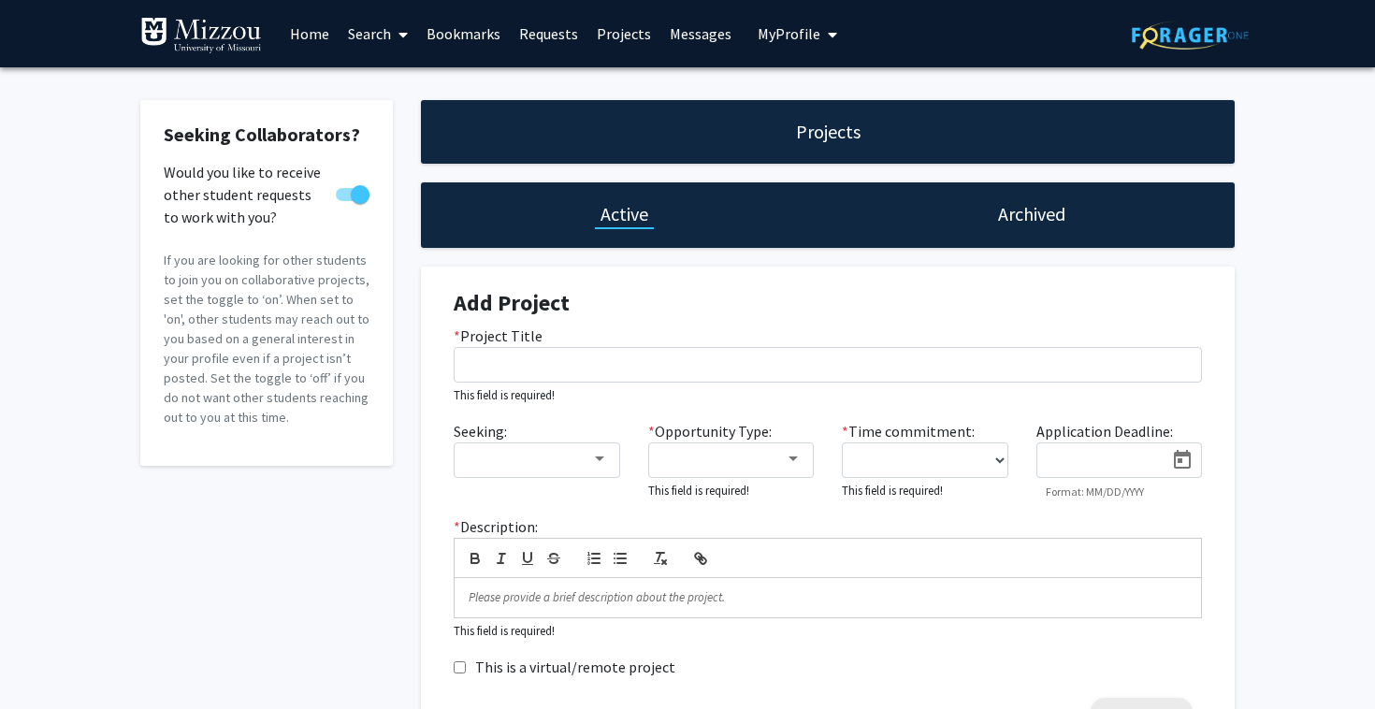
click at [713, 25] on link "Messages" at bounding box center [700, 33] width 80 height 65
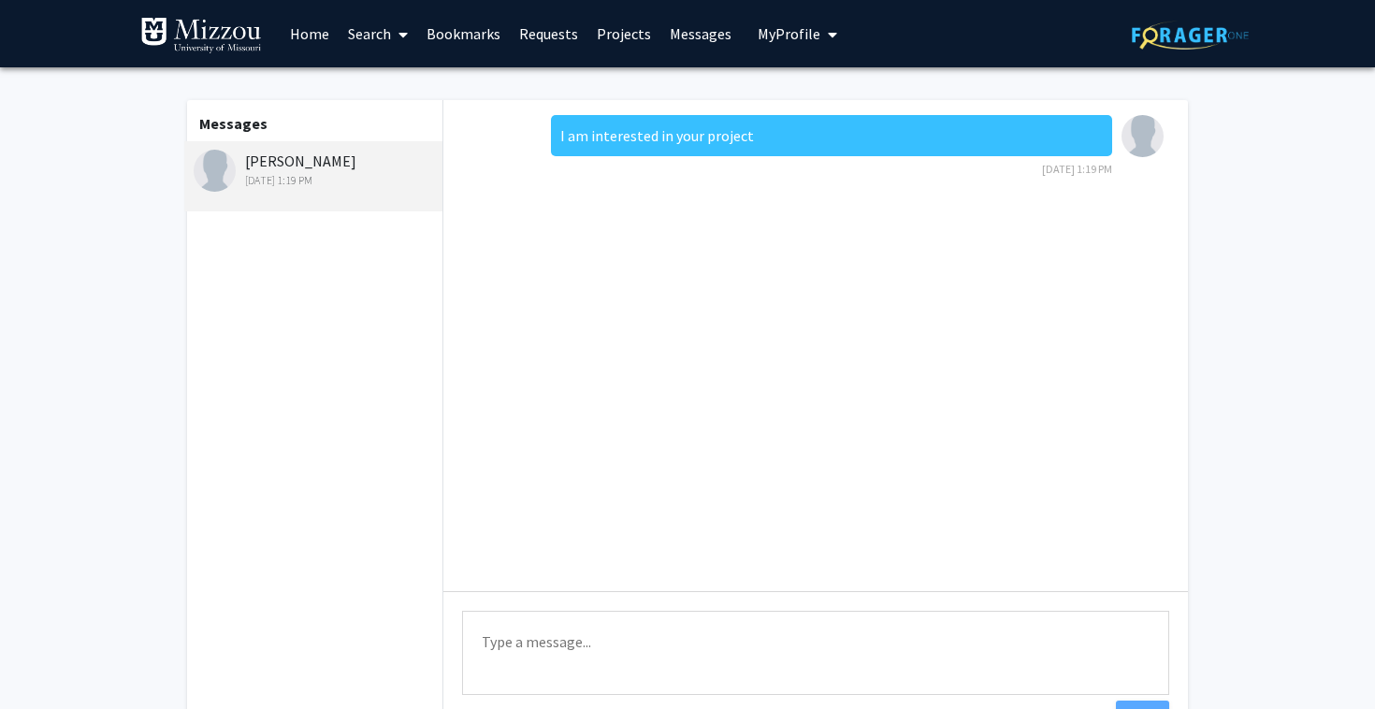
click at [282, 32] on link "Home" at bounding box center [310, 33] width 58 height 65
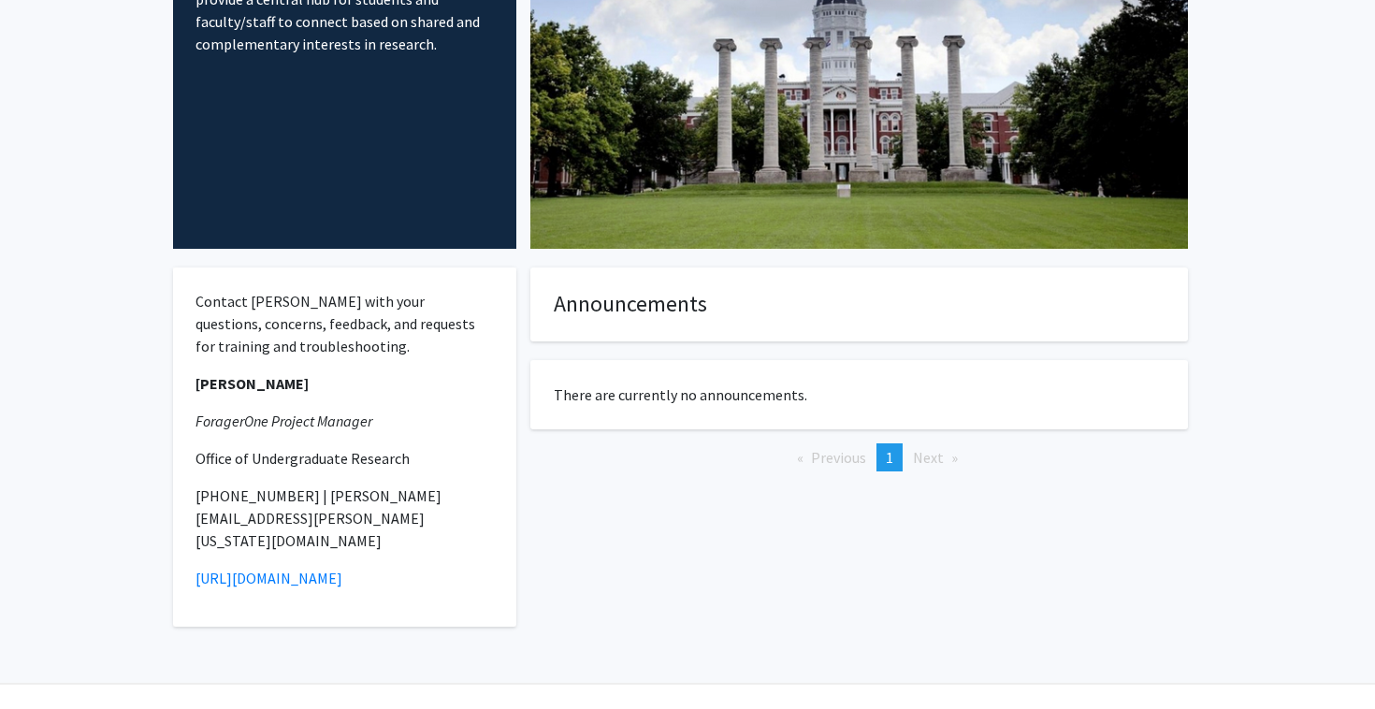
scroll to position [225, 0]
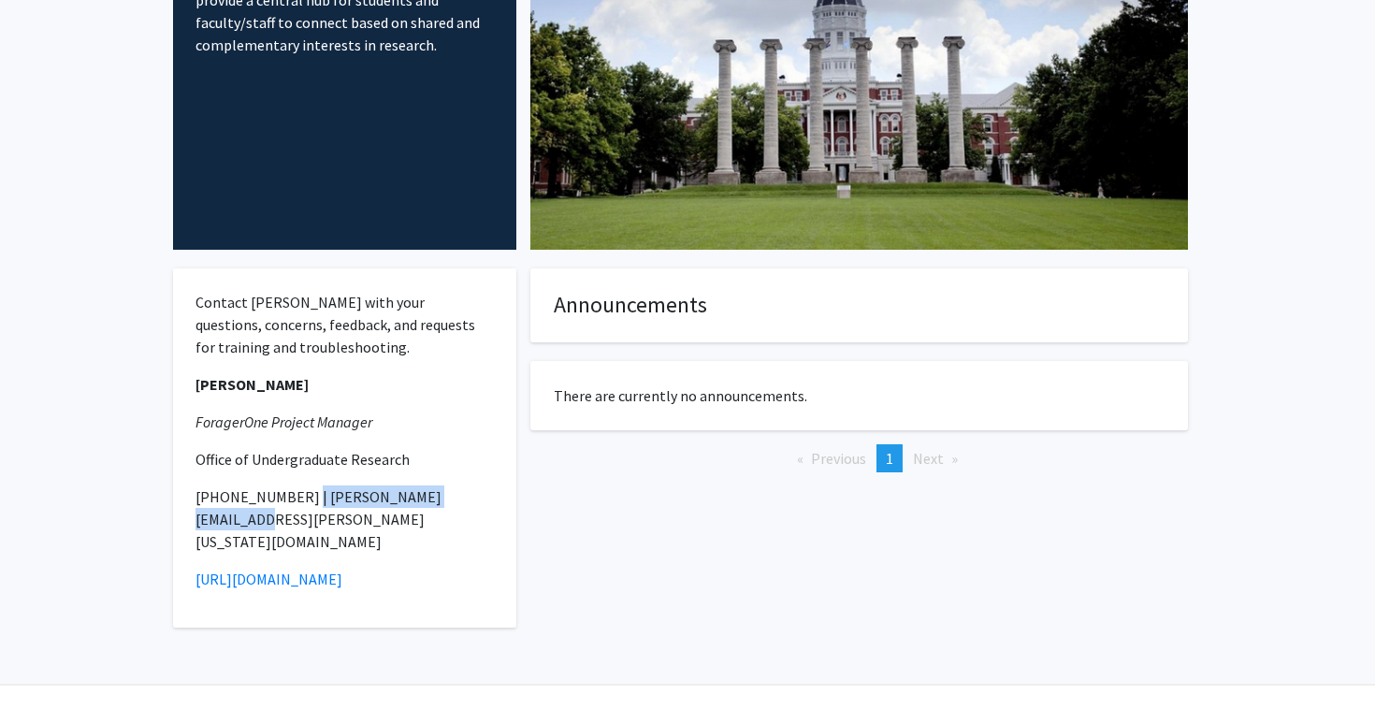
drag, startPoint x: 288, startPoint y: 502, endPoint x: 468, endPoint y: 508, distance: 179.7
click at [468, 508] on p "[PHONE_NUMBER] | [PERSON_NAME][EMAIL_ADDRESS][PERSON_NAME][US_STATE][DOMAIN_NAM…" at bounding box center [345, 519] width 298 height 67
copy p "[PERSON_NAME][EMAIL_ADDRESS][PERSON_NAME][US_STATE][DOMAIN_NAME]"
